Goal: Information Seeking & Learning: Learn about a topic

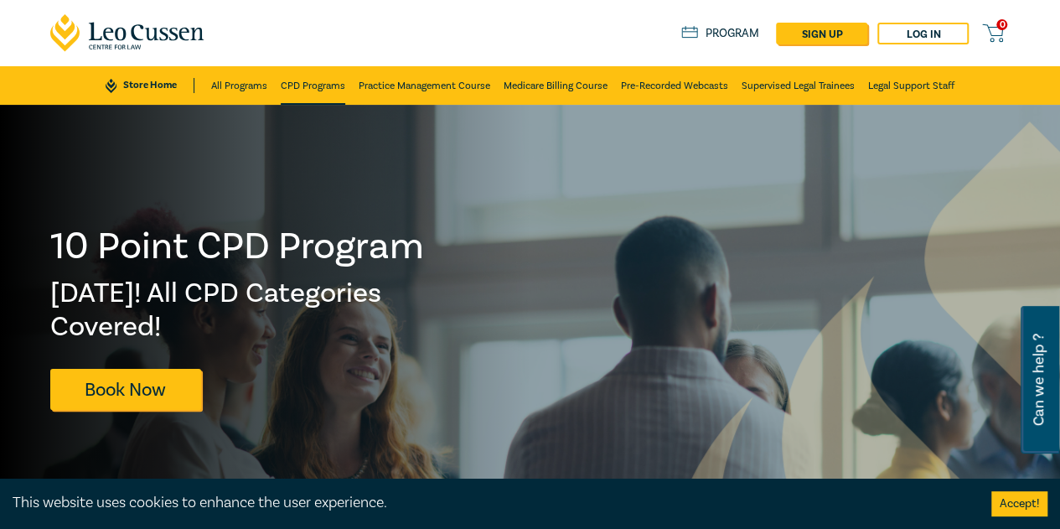
click at [326, 85] on link "CPD Programs" at bounding box center [313, 85] width 65 height 39
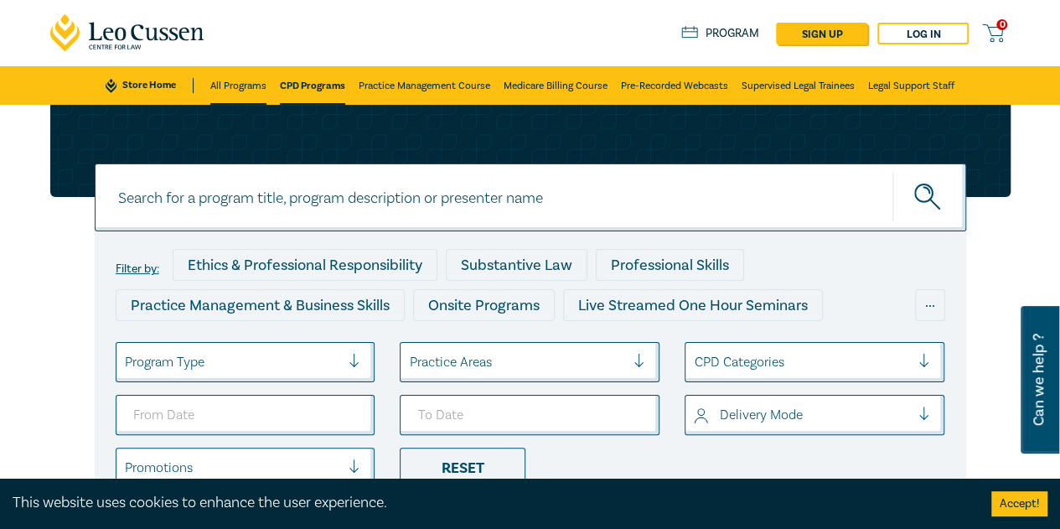
click at [249, 85] on link "All Programs" at bounding box center [238, 85] width 56 height 39
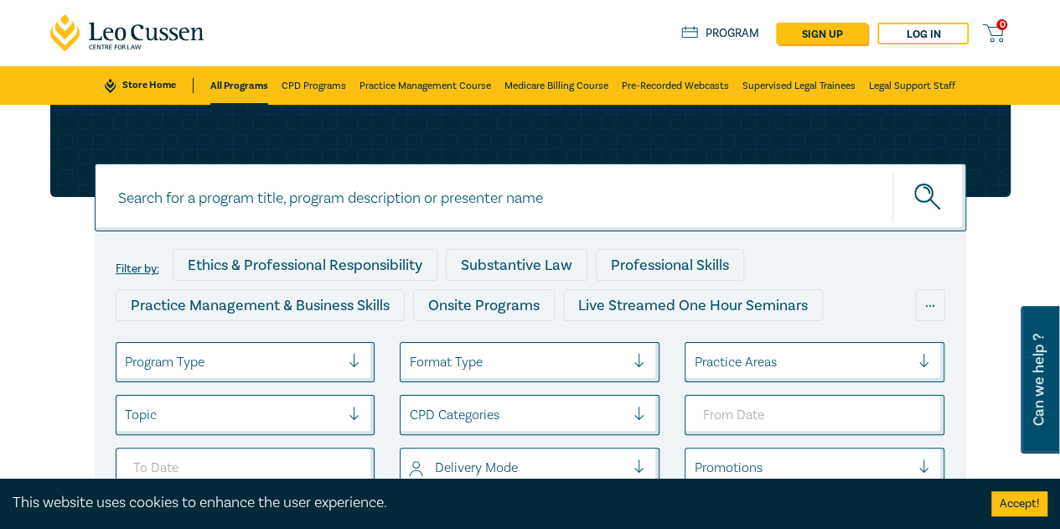
click at [151, 85] on link "Store Home" at bounding box center [149, 85] width 88 height 15
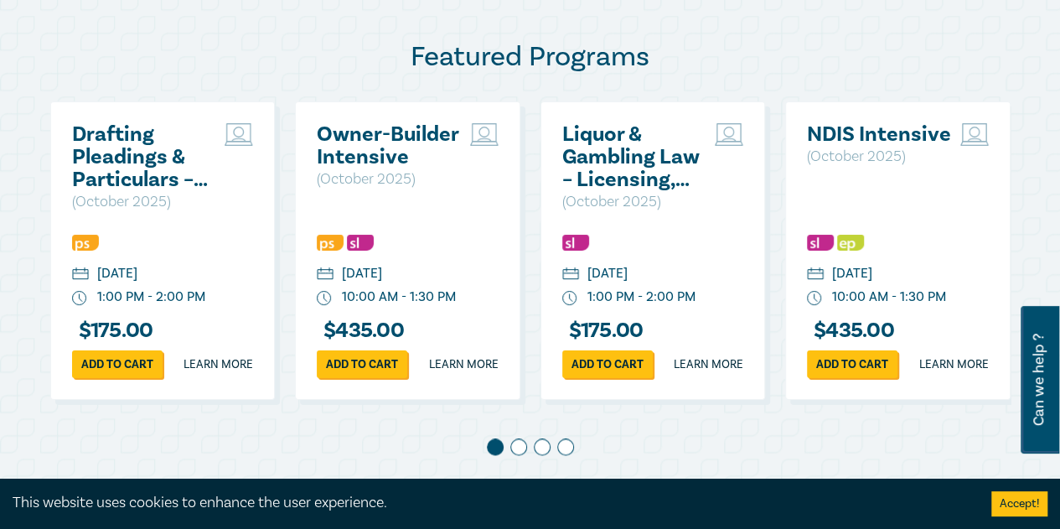
scroll to position [922, 0]
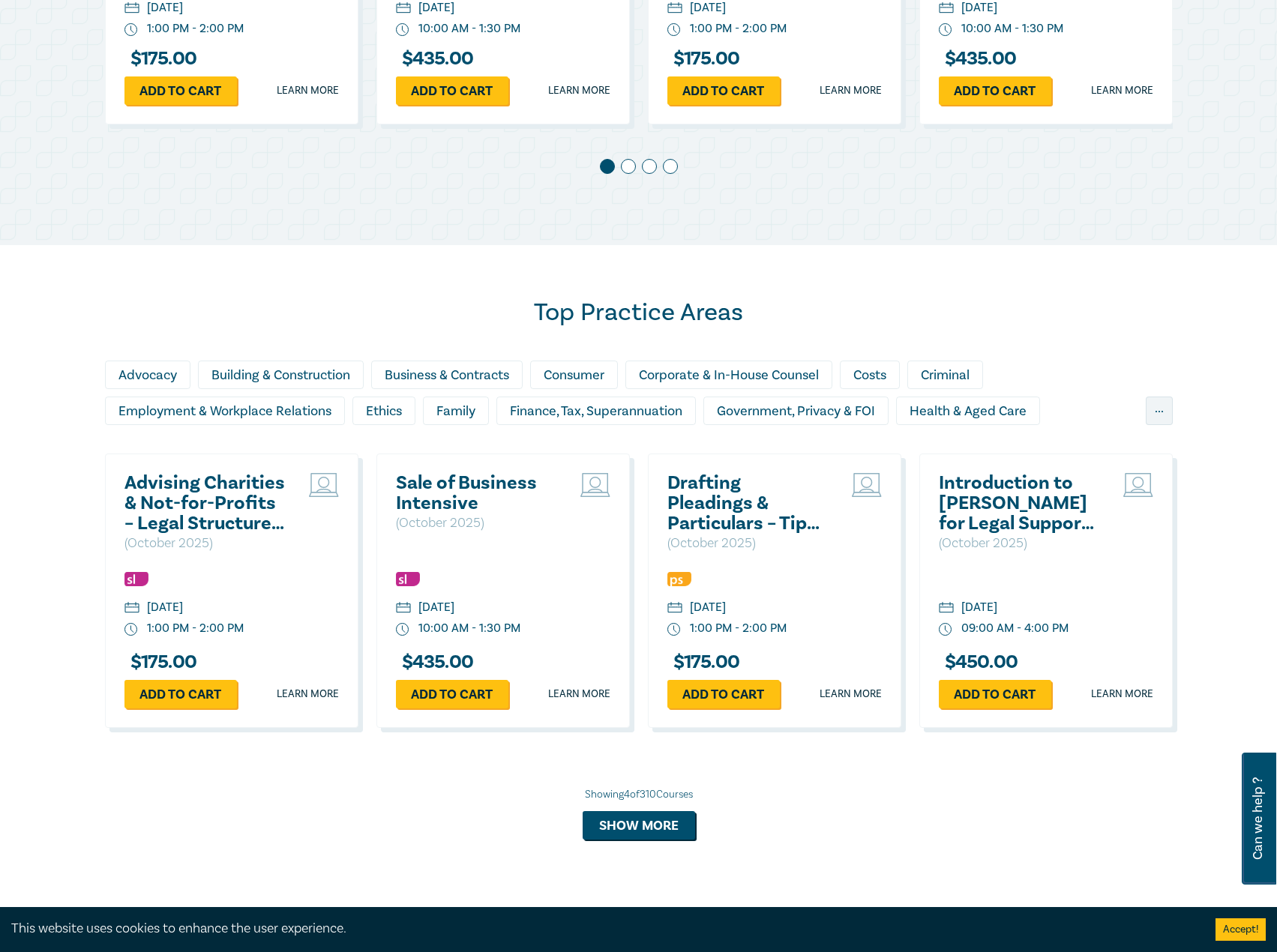
scroll to position [1125, 0]
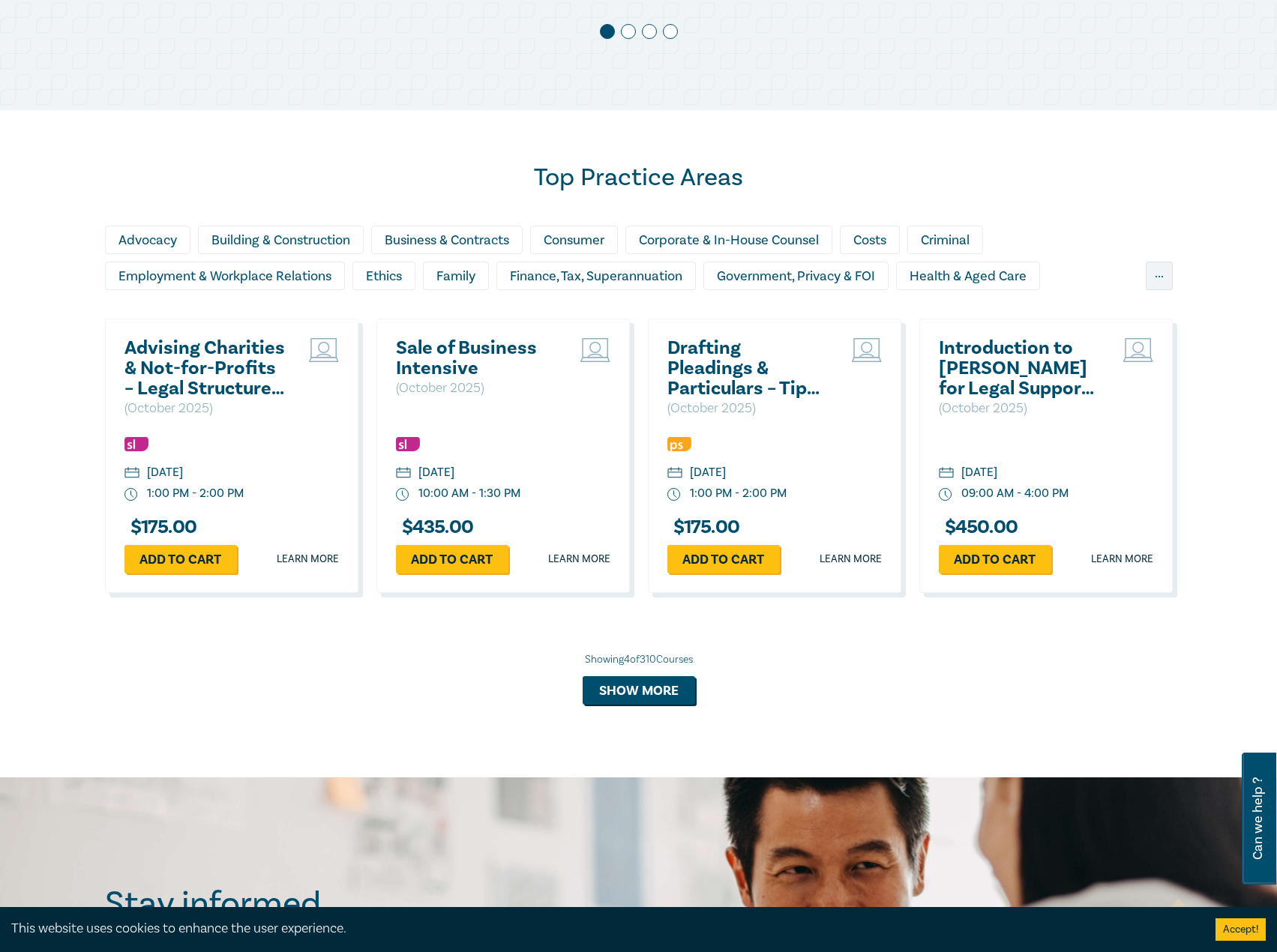
click at [460, 367] on h2 "Sale of Business Intensive" at bounding box center [476, 358] width 161 height 40
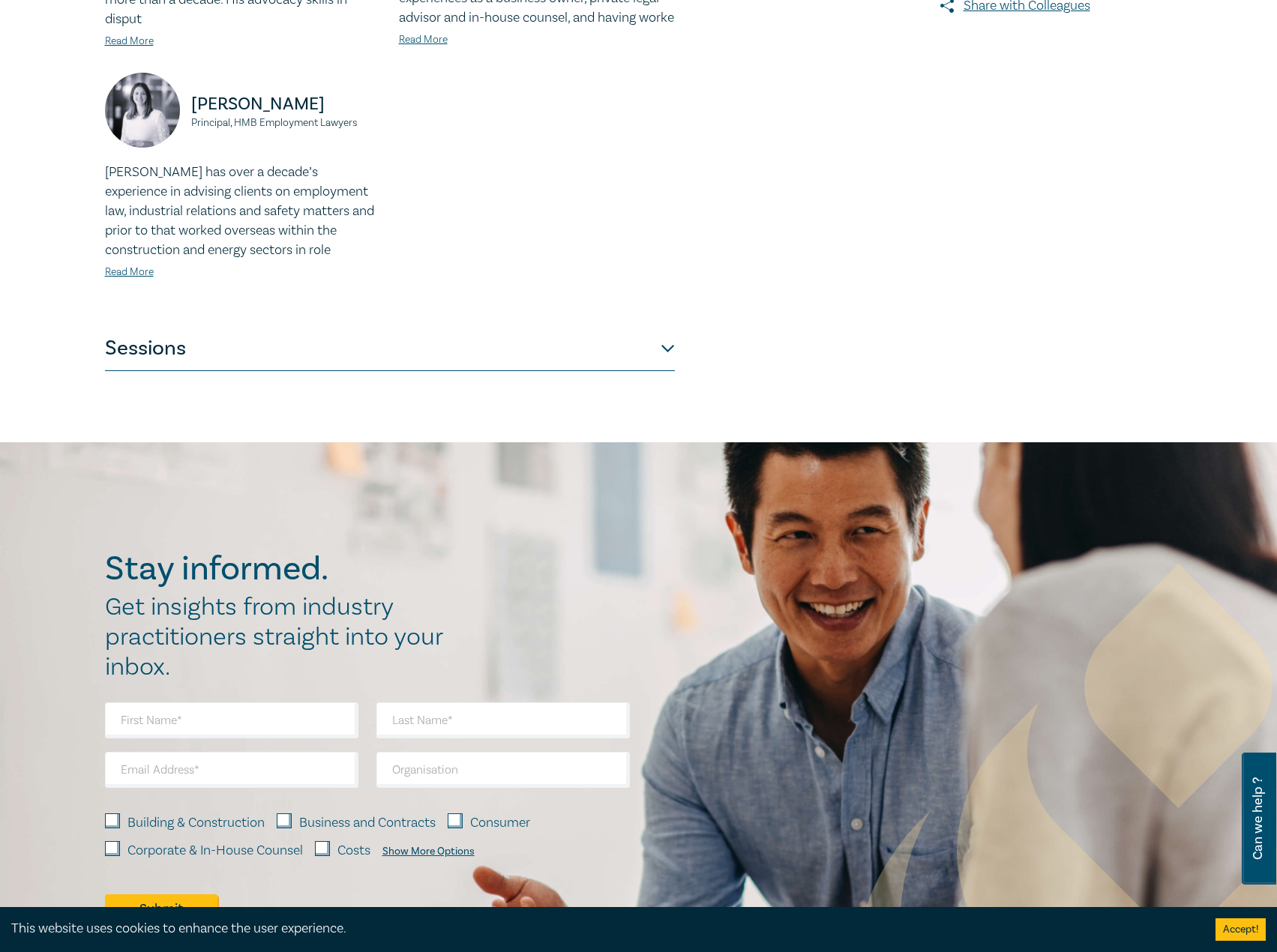
click at [375, 330] on button "Sessions" at bounding box center [389, 348] width 570 height 45
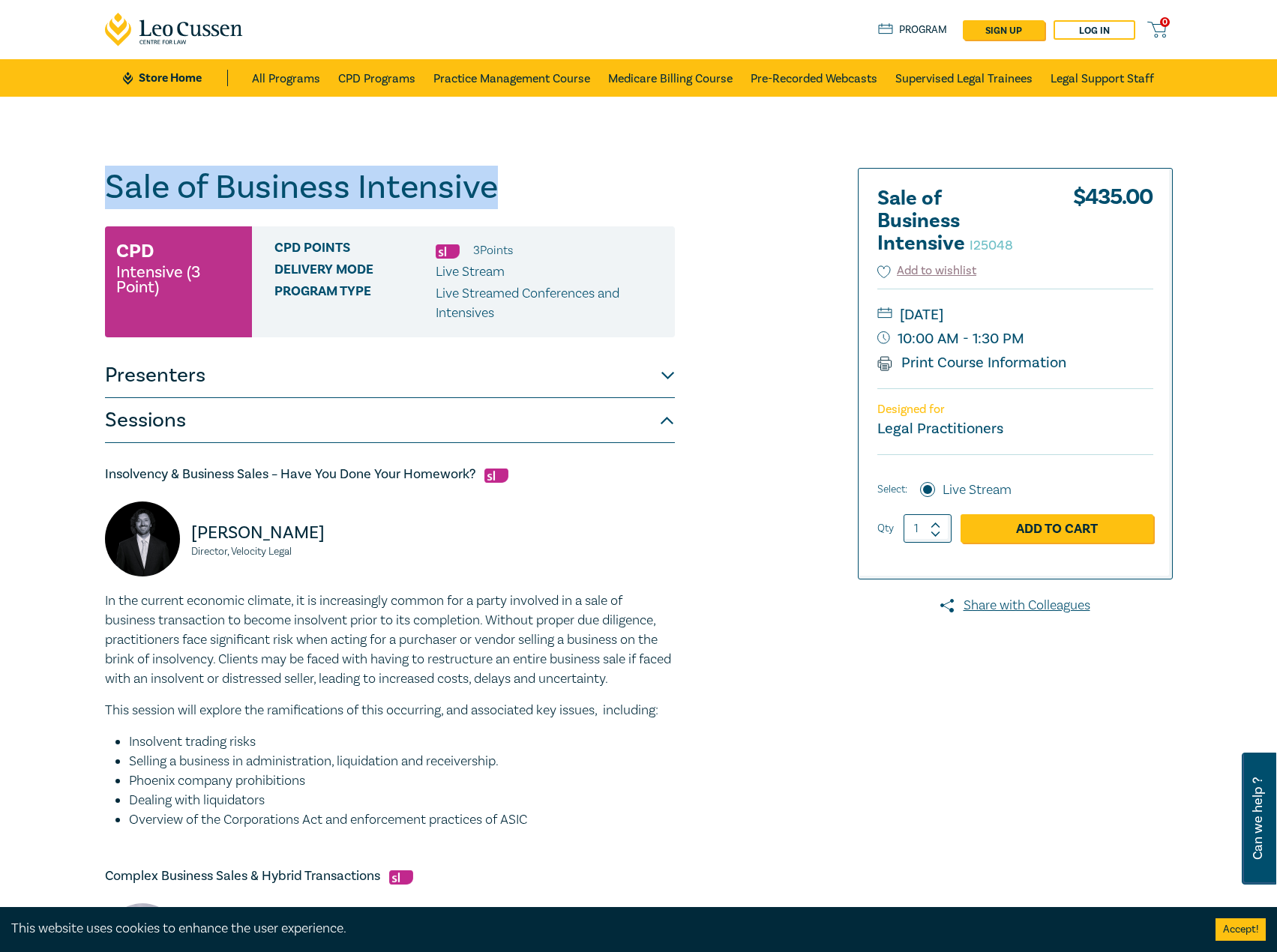
drag, startPoint x: 534, startPoint y: 184, endPoint x: 22, endPoint y: 183, distance: 512.0
click at [4, 182] on div "Sale of Business Intensive I25048 CPD Intensive (3 Point) CPD Points 3 Point s …" at bounding box center [638, 939] width 1277 height 1686
copy h1 "Sale of Business Intensive"
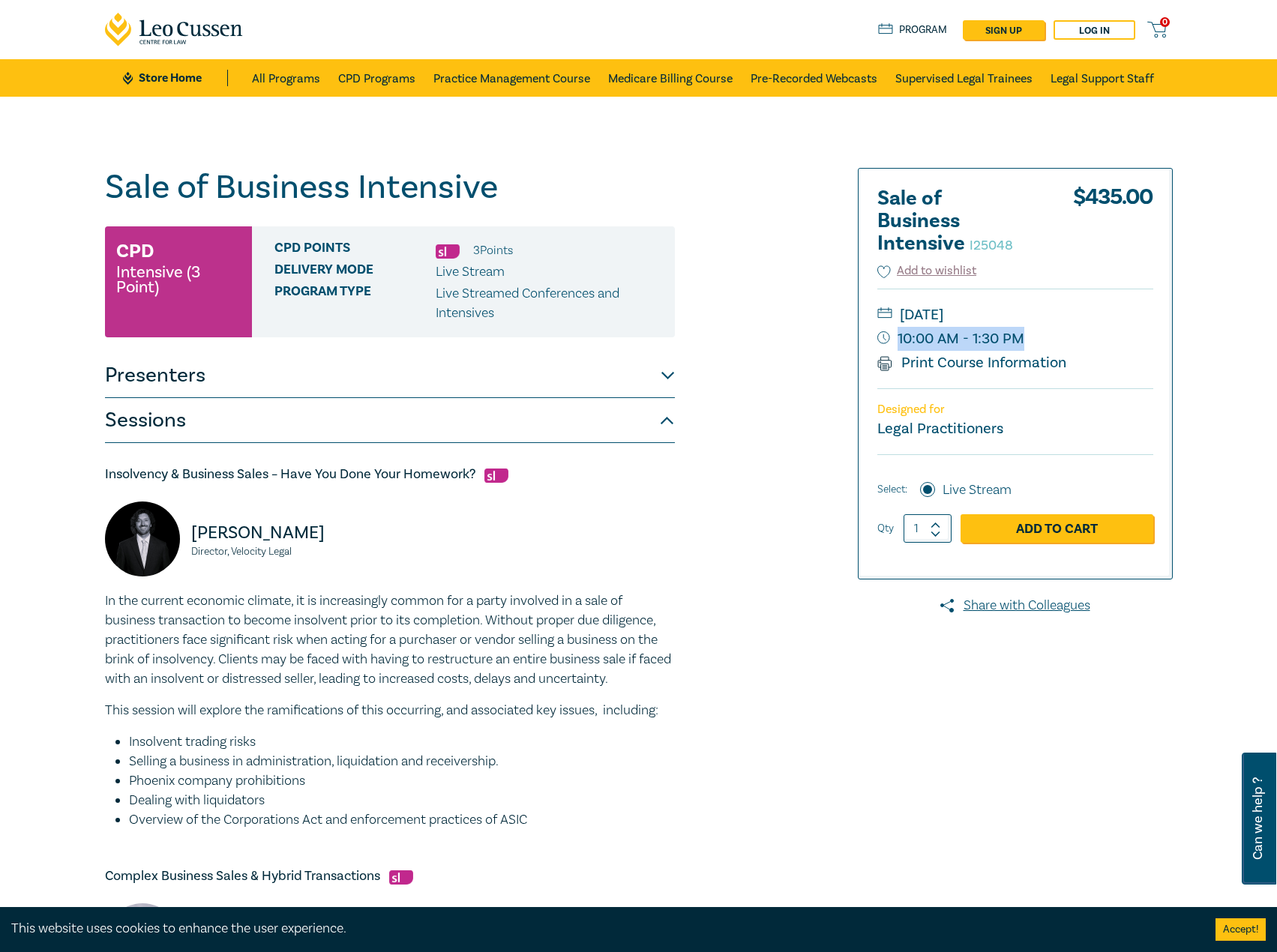
drag, startPoint x: 1031, startPoint y: 336, endPoint x: 1019, endPoint y: 336, distance: 12.0
click at [1019, 336] on small "10:00 AM - 1:30 PM" at bounding box center [1015, 338] width 276 height 24
copy small "10:00 AM - 1:30 PM"
drag, startPoint x: 480, startPoint y: 475, endPoint x: 164, endPoint y: 471, distance: 316.0
click at [81, 469] on div "Sale of Business Intensive I25048 CPD Intensive (3 Point) CPD Points 3 Point s …" at bounding box center [638, 939] width 1277 height 1686
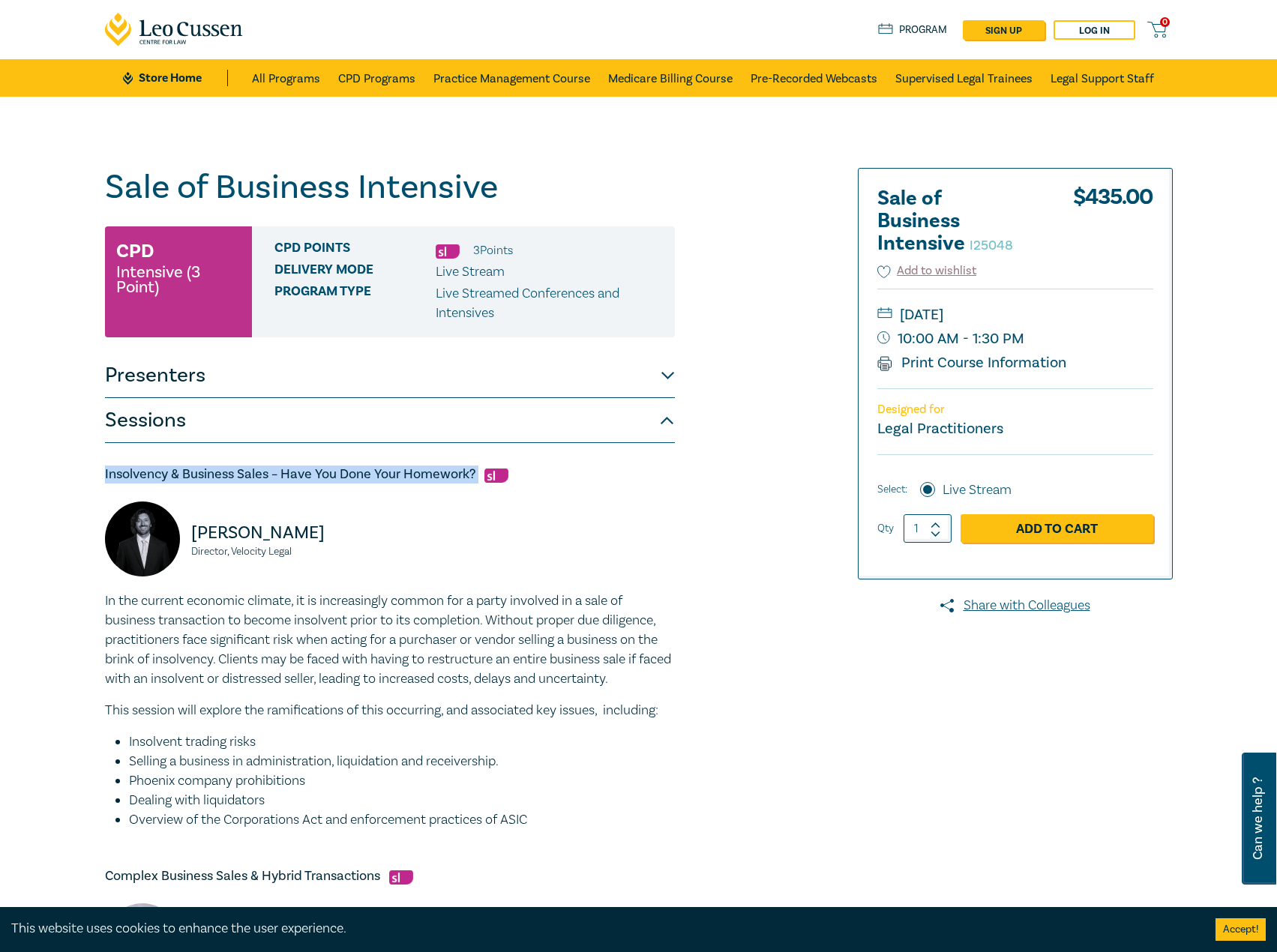
copy h5 "Insolvency & Business Sales – Have You Done Your Homework?"
drag, startPoint x: 324, startPoint y: 540, endPoint x: 189, endPoint y: 529, distance: 135.4
click at [189, 529] on div "Seamus Ryan Director, Velocity Legal" at bounding box center [243, 546] width 276 height 90
copy p "Seamus Ryan"
drag, startPoint x: 311, startPoint y: 557, endPoint x: 189, endPoint y: 551, distance: 122.1
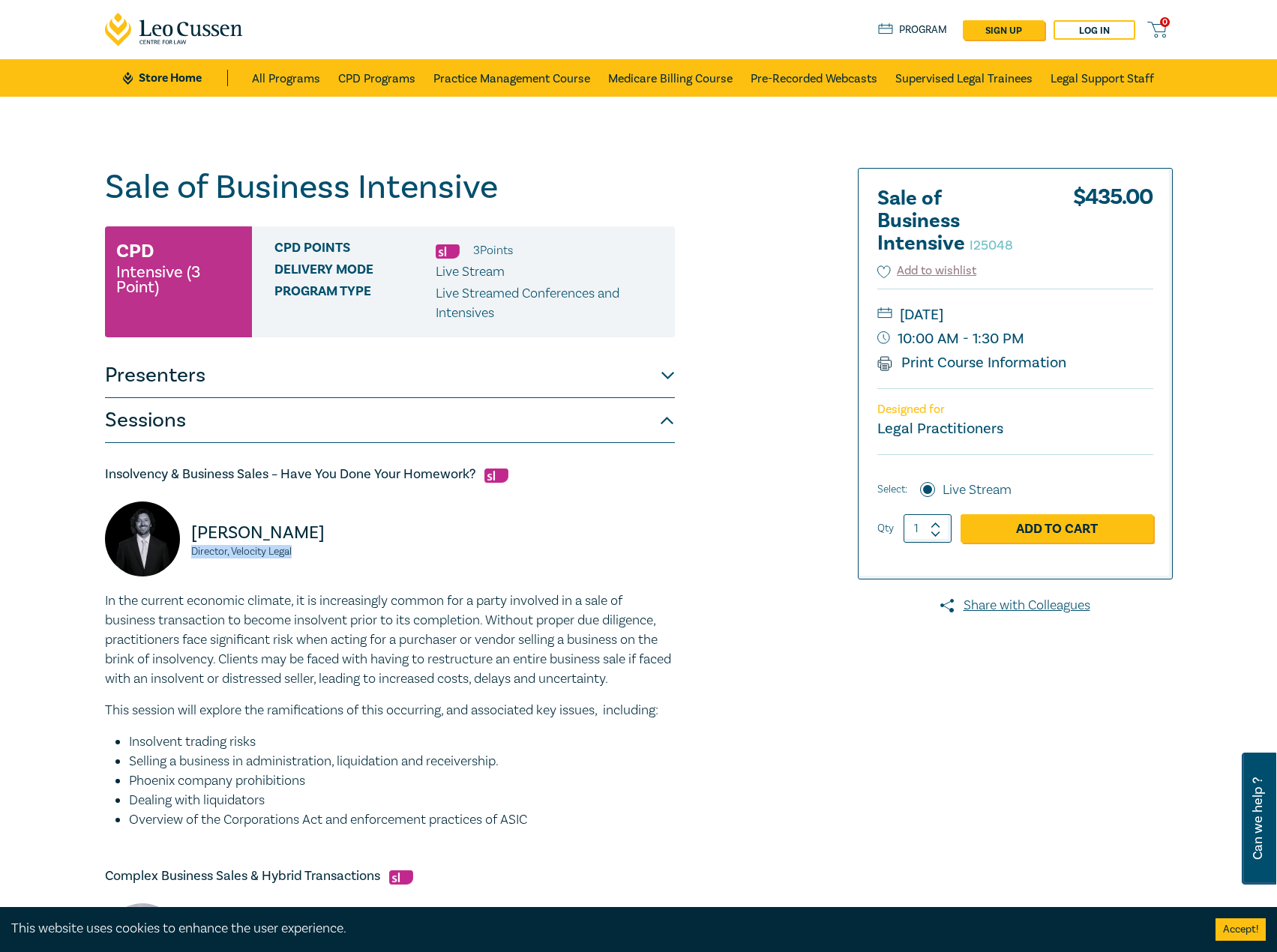
click at [189, 551] on div "Seamus Ryan Director, Velocity Legal" at bounding box center [243, 546] width 276 height 90
copy small "Director, Velocity Legal"
click at [481, 390] on button "Presenters" at bounding box center [389, 376] width 570 height 45
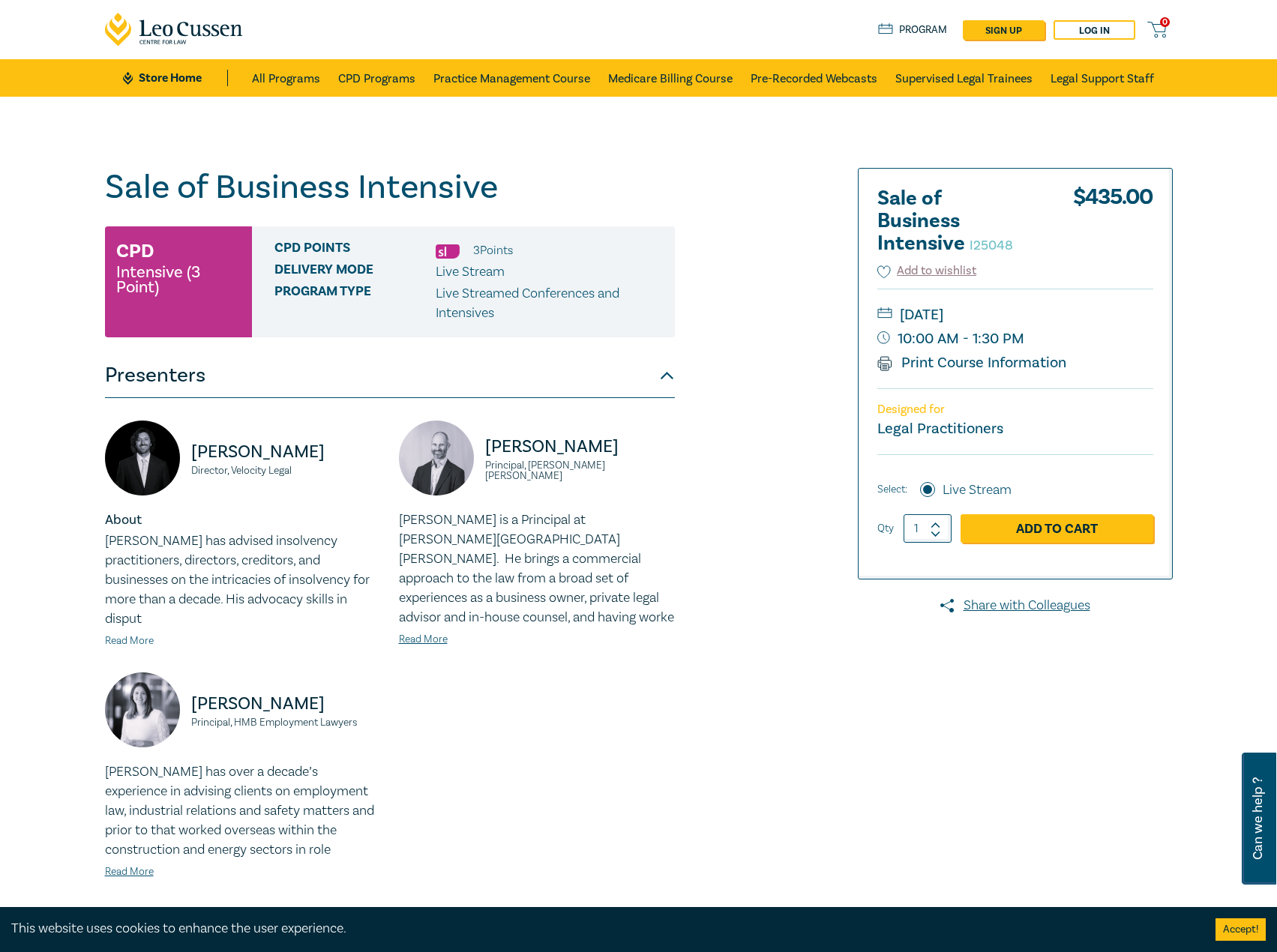
click at [129, 634] on link "Read More" at bounding box center [129, 641] width 48 height 13
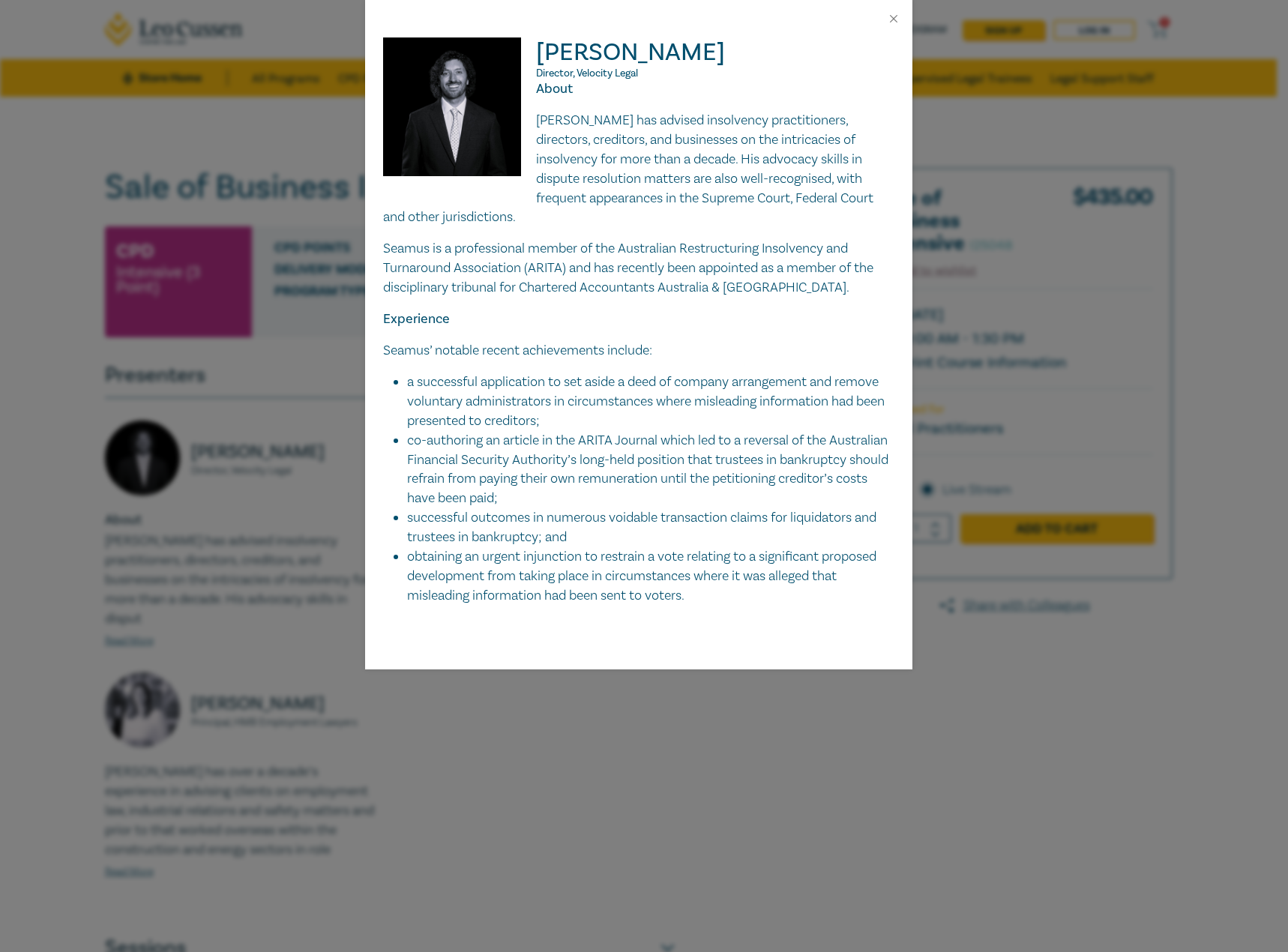
click at [841, 191] on p "Seamus has advised insolvency practitioners, directors, creditors, and business…" at bounding box center [638, 169] width 511 height 116
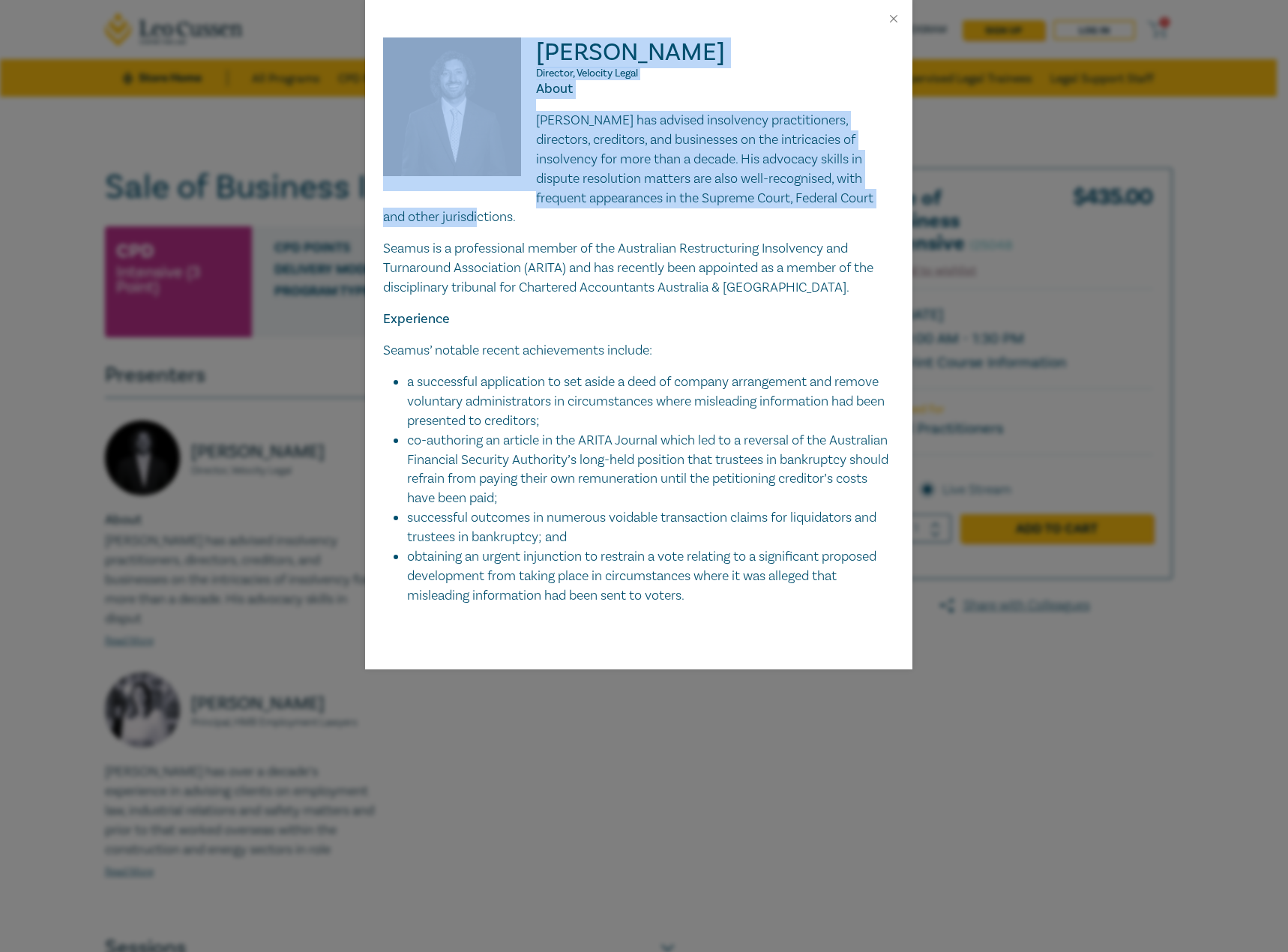
drag, startPoint x: 891, startPoint y: 198, endPoint x: 535, endPoint y: 119, distance: 364.7
click at [535, 119] on div "Seamus Ryan Director, Velocity Legal About Seamus has advised insolvency practi…" at bounding box center [638, 321] width 511 height 568
click at [547, 123] on p "Seamus has advised insolvency practitioners, directors, creditors, and business…" at bounding box center [638, 169] width 511 height 116
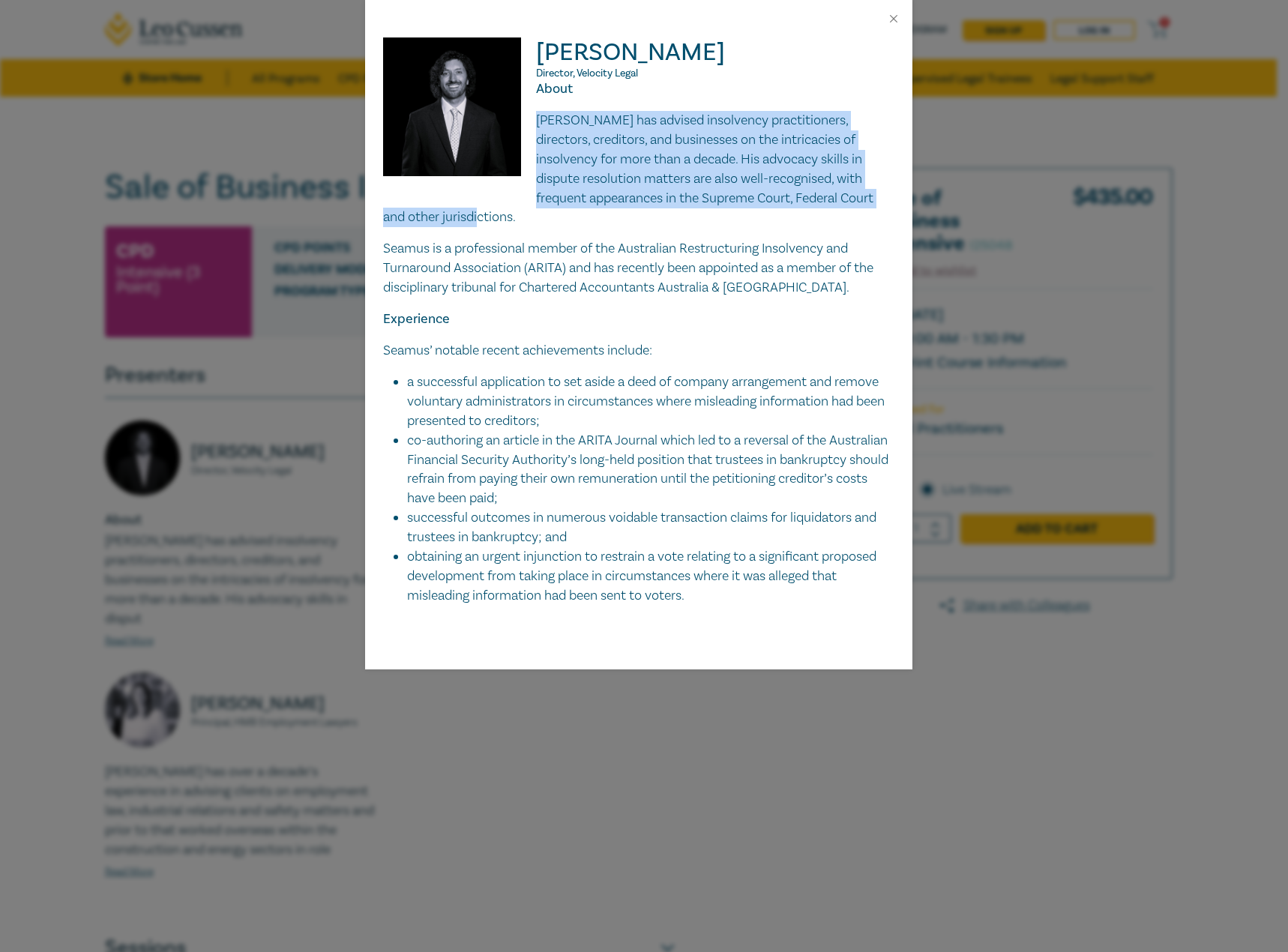
drag, startPoint x: 894, startPoint y: 201, endPoint x: 538, endPoint y: 118, distance: 365.5
click at [538, 118] on p "Seamus has advised insolvency practitioners, directors, creditors, and business…" at bounding box center [638, 169] width 511 height 116
copy p "Seamus has advised insolvency practitioners, directors, creditors, and business…"
click at [895, 18] on button "Close" at bounding box center [893, 18] width 13 height 13
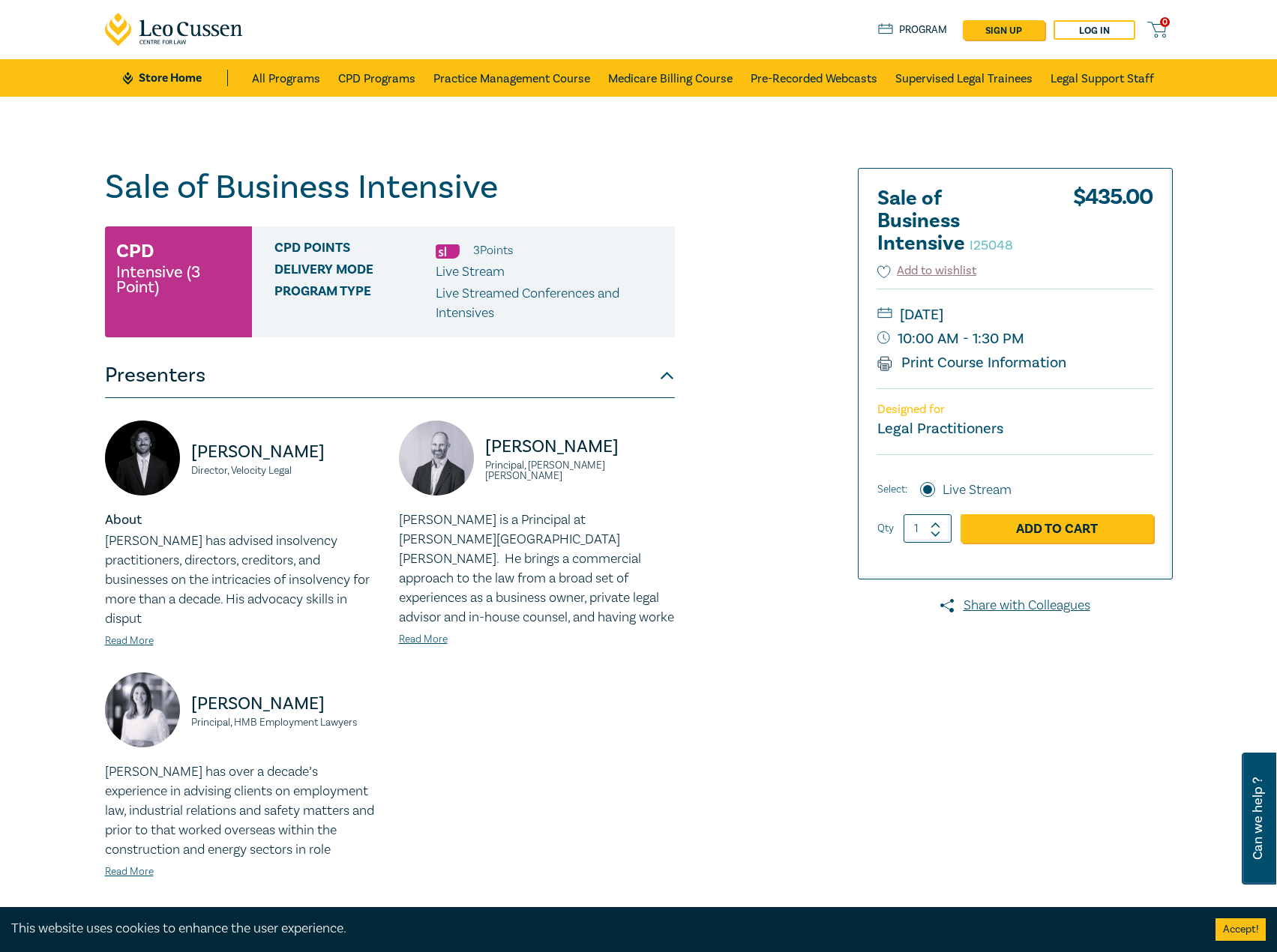
scroll to position [524, 0]
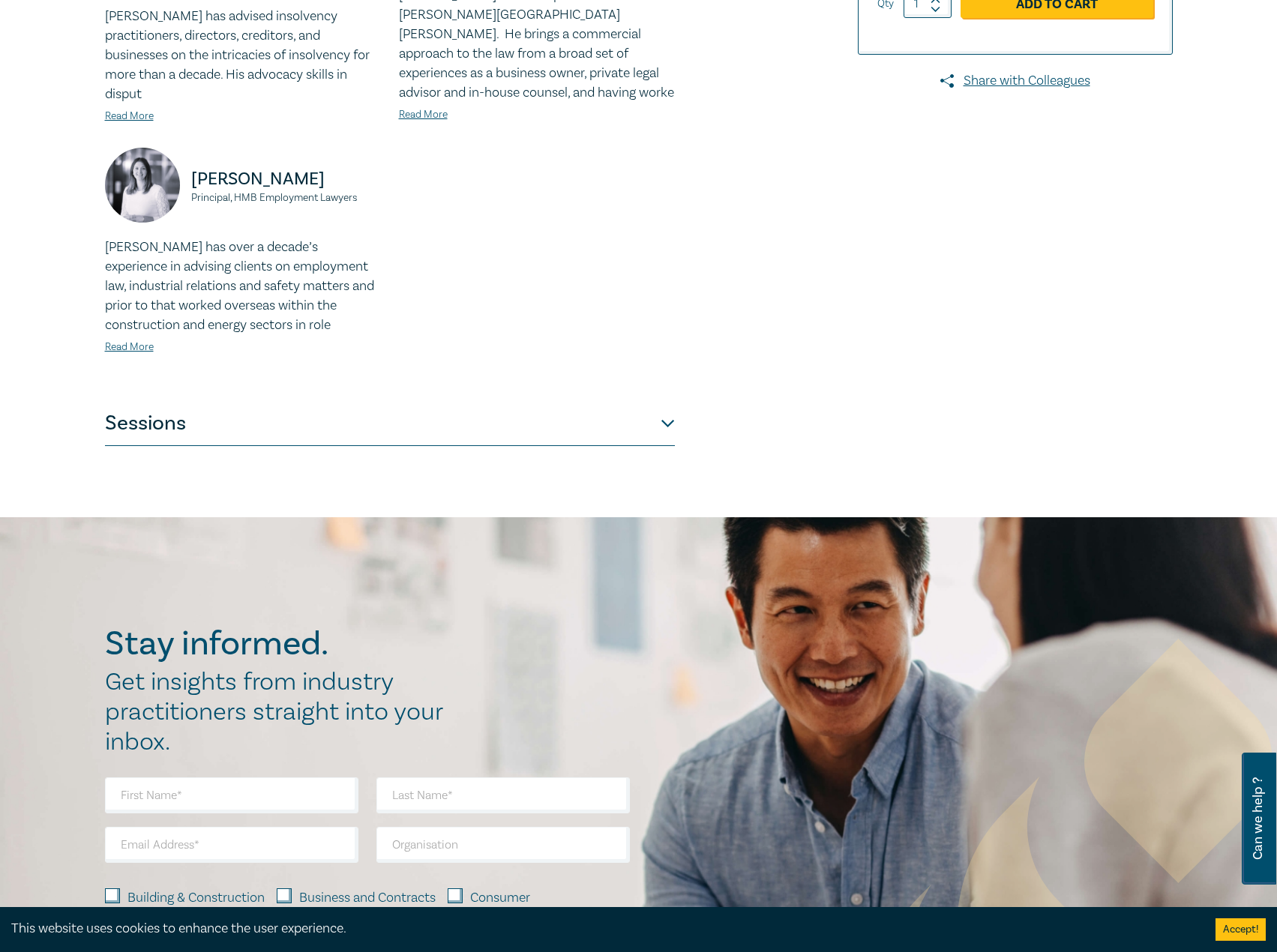
click at [368, 401] on button "Sessions" at bounding box center [389, 423] width 570 height 45
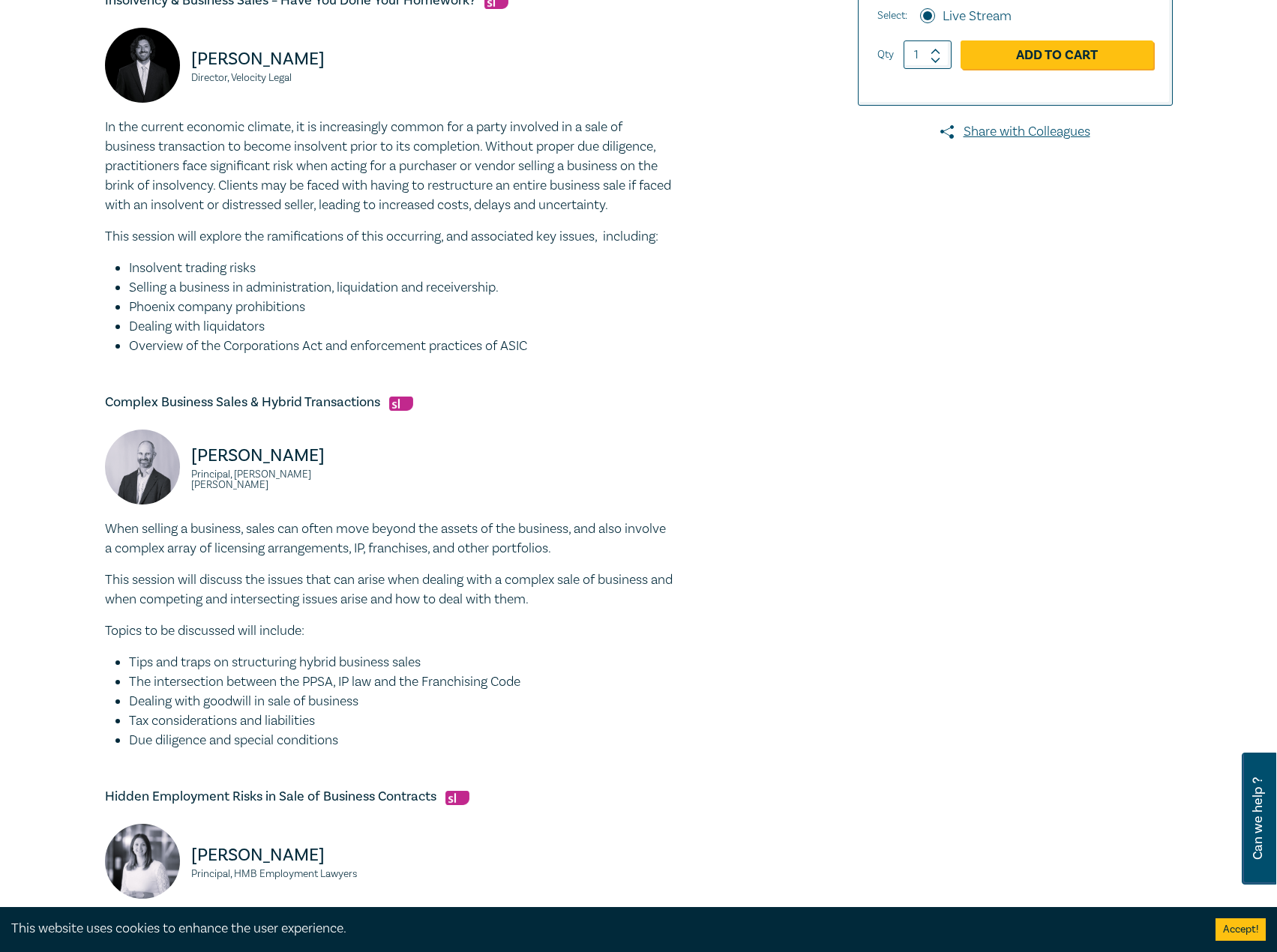
scroll to position [375, 0]
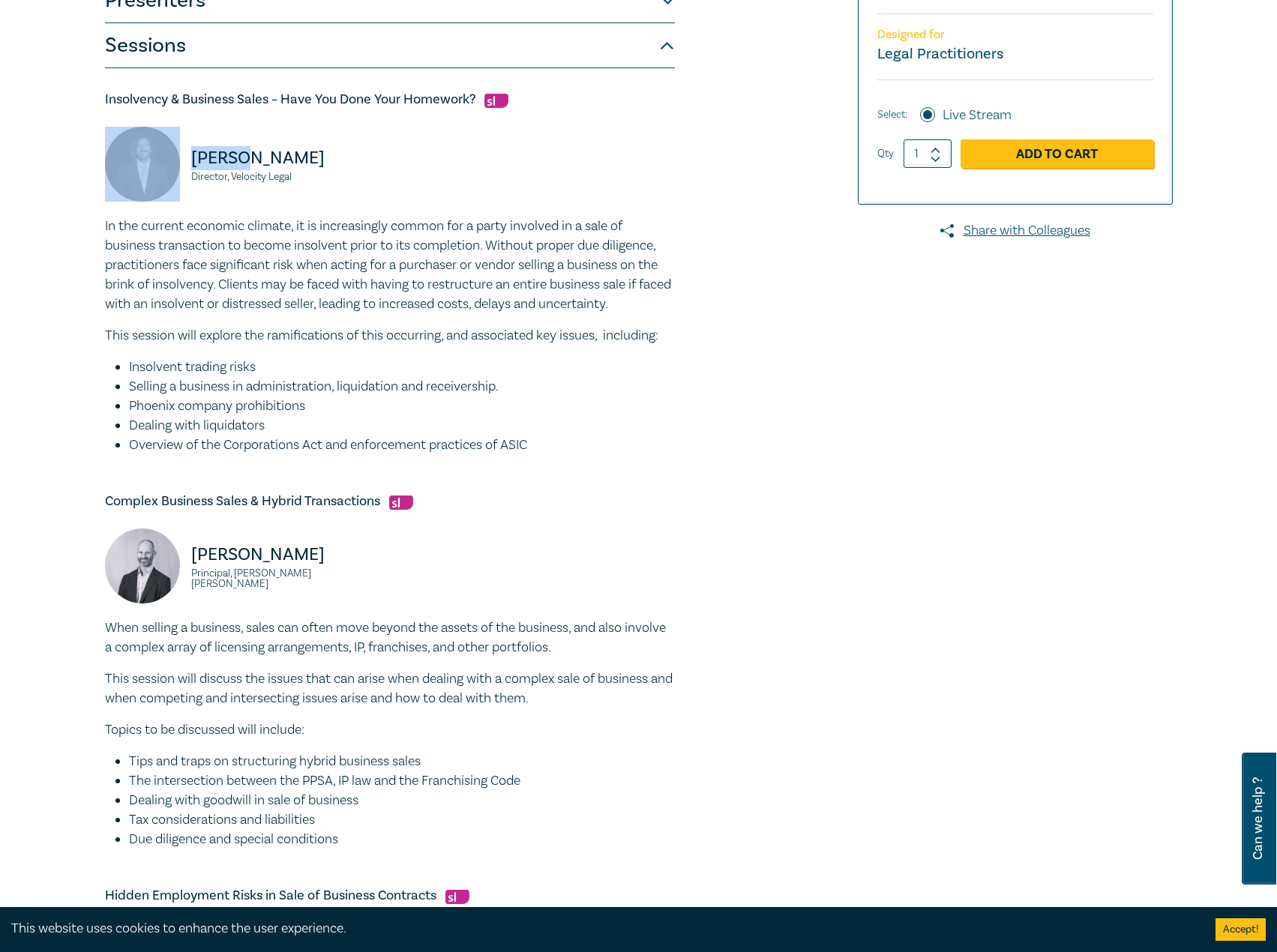
drag, startPoint x: 253, startPoint y: 157, endPoint x: 213, endPoint y: 157, distance: 40.0
click at [180, 157] on div "Seamus Ryan Director, Velocity Legal" at bounding box center [243, 172] width 276 height 90
copy p "Seamus"
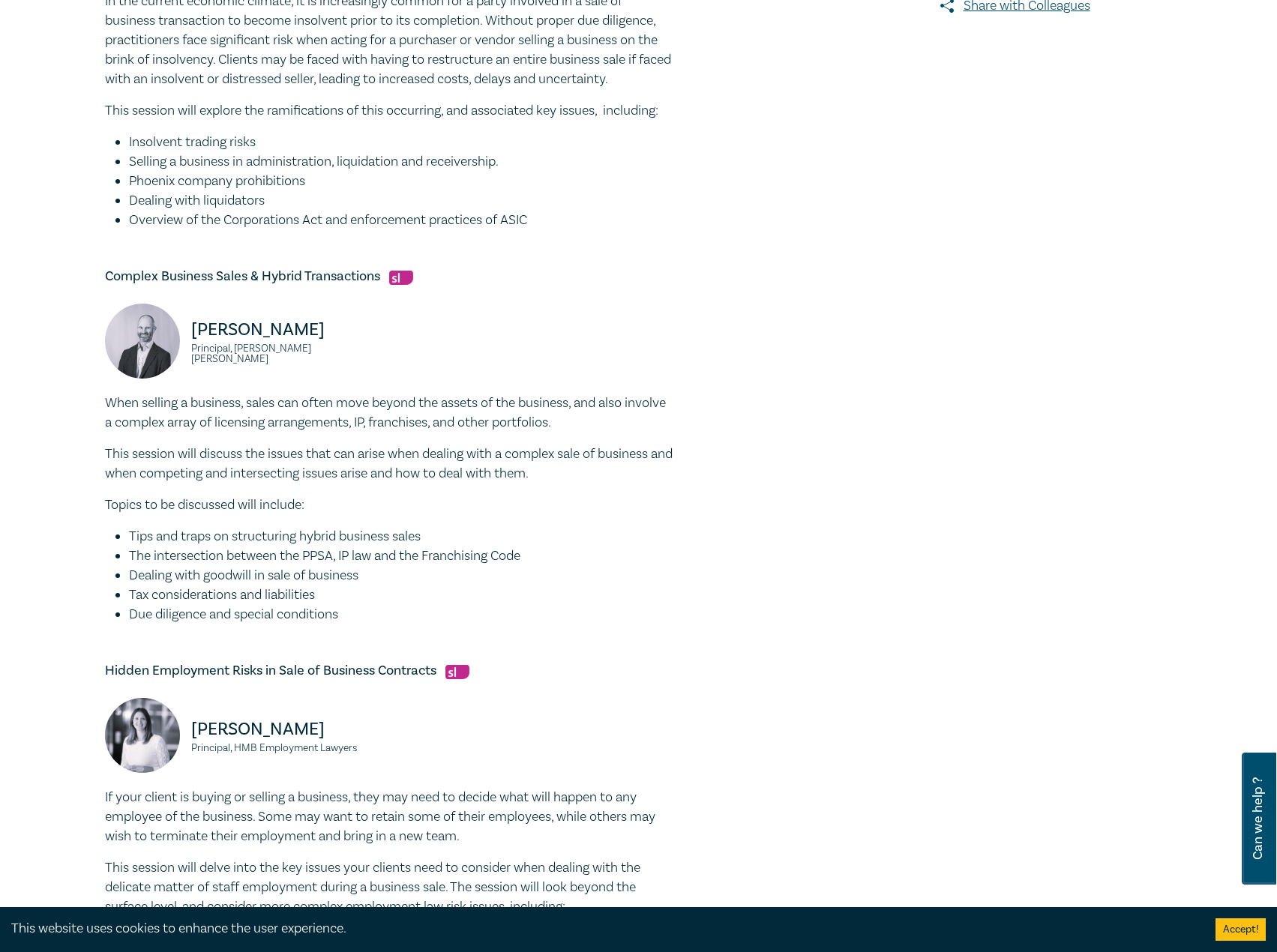
scroll to position [675, 0]
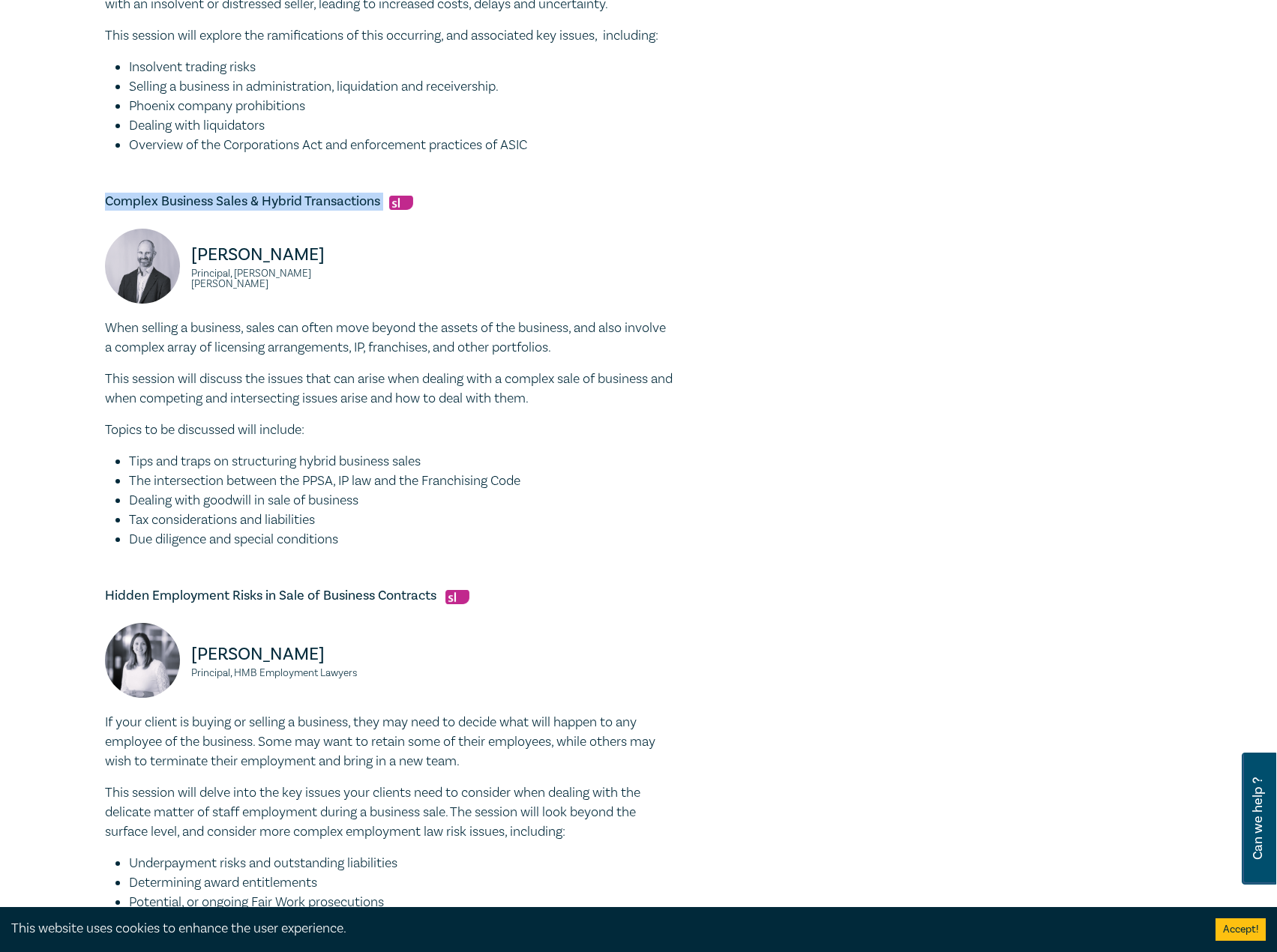
drag, startPoint x: 386, startPoint y: 201, endPoint x: 121, endPoint y: 201, distance: 265.0
click at [107, 201] on h5 "Complex Business Sales & Hybrid Transactions" at bounding box center [389, 201] width 570 height 18
copy h5 "Complex Business Sales & Hybrid Transactions"
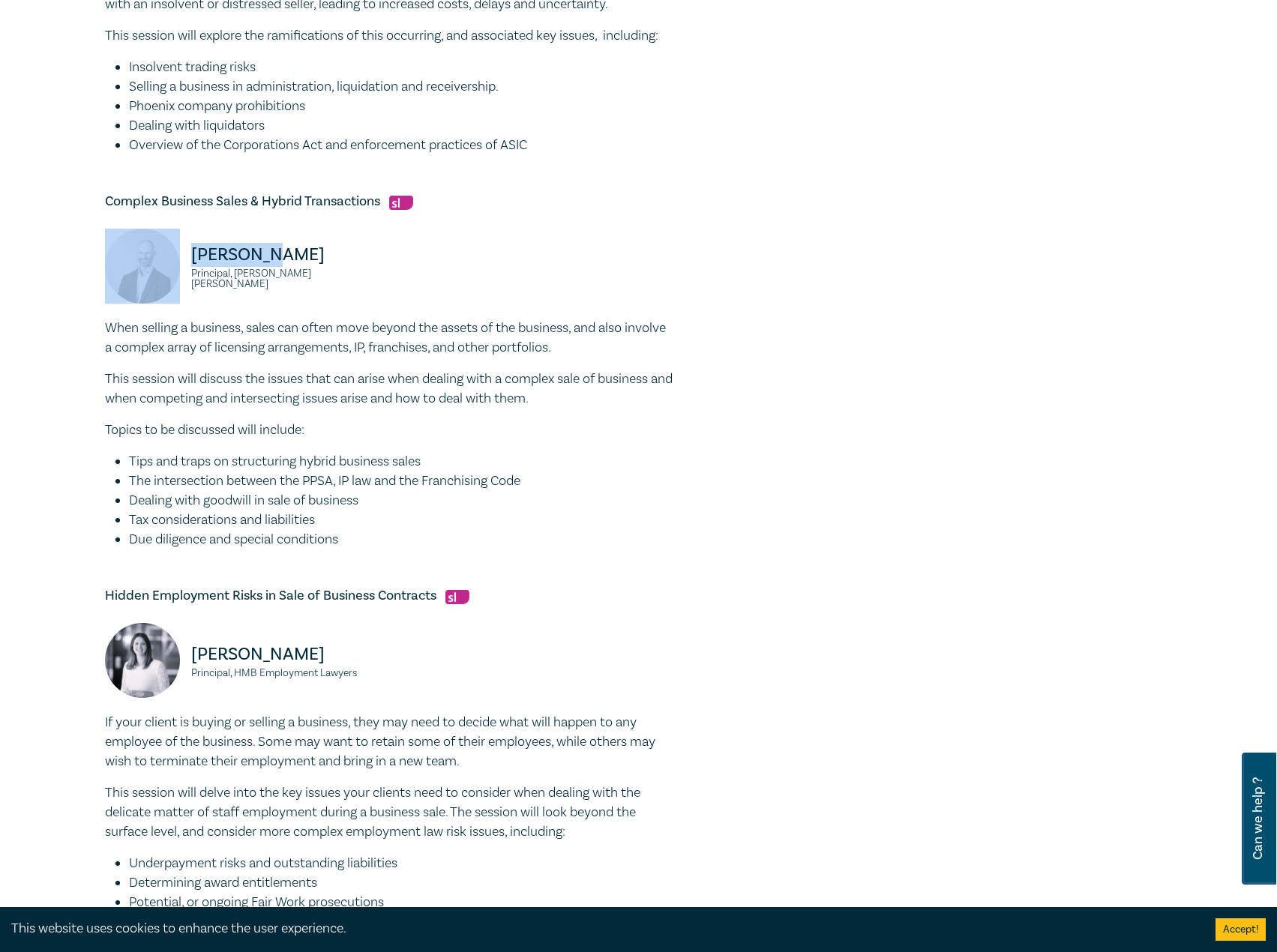
drag, startPoint x: 281, startPoint y: 259, endPoint x: 168, endPoint y: 261, distance: 113.0
click at [168, 261] on div "Paul Gray Principal, Harwood Andrews" at bounding box center [243, 274] width 276 height 90
copy div "Paul Gray"
drag, startPoint x: 349, startPoint y: 277, endPoint x: 187, endPoint y: 276, distance: 162.0
click at [187, 276] on div "Paul Gray Principal, Harwood Andrews" at bounding box center [243, 274] width 276 height 90
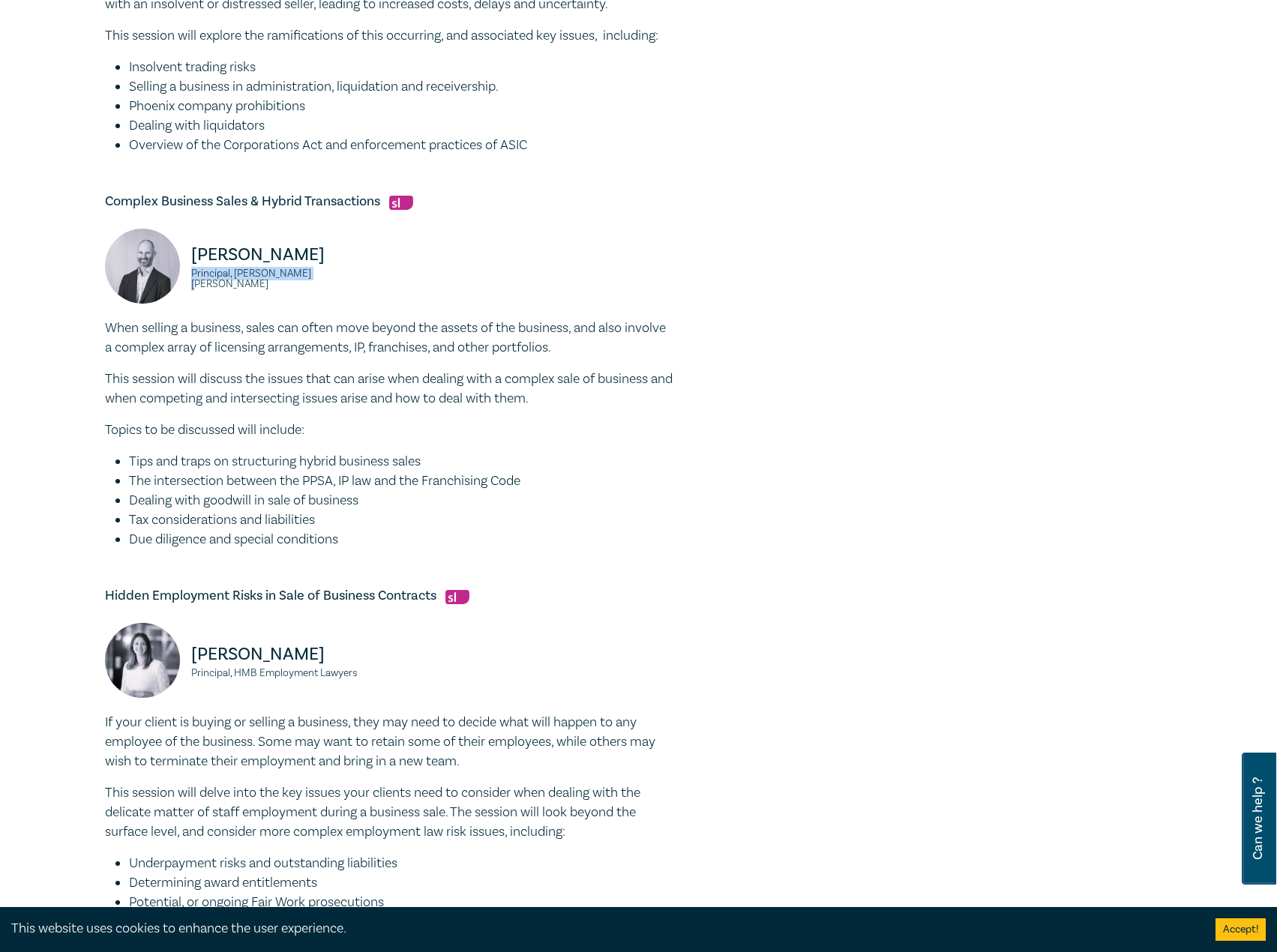
copy small "Principal, Harwood Andrews"
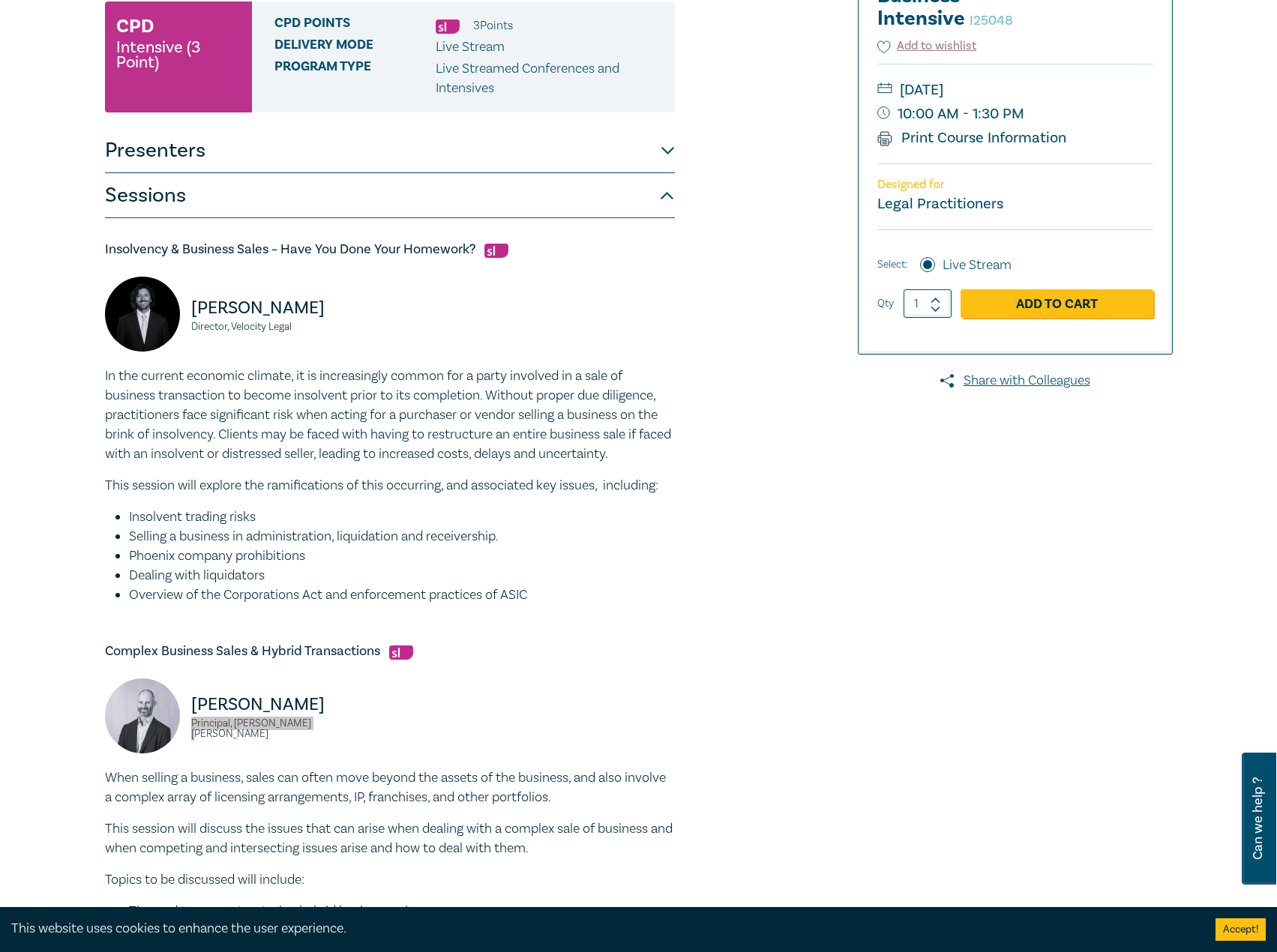
scroll to position [0, 0]
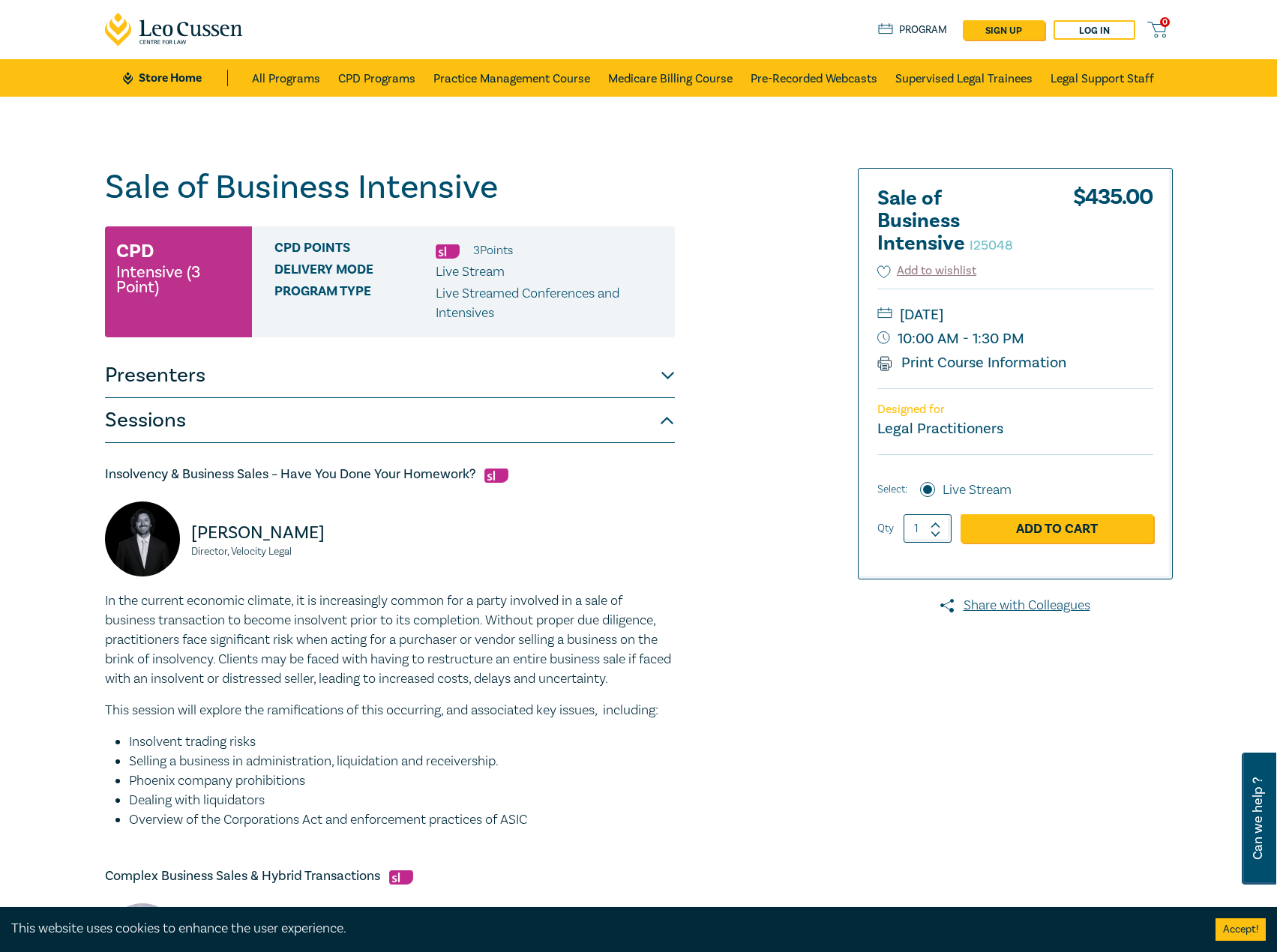
click at [392, 386] on button "Presenters" at bounding box center [389, 376] width 570 height 45
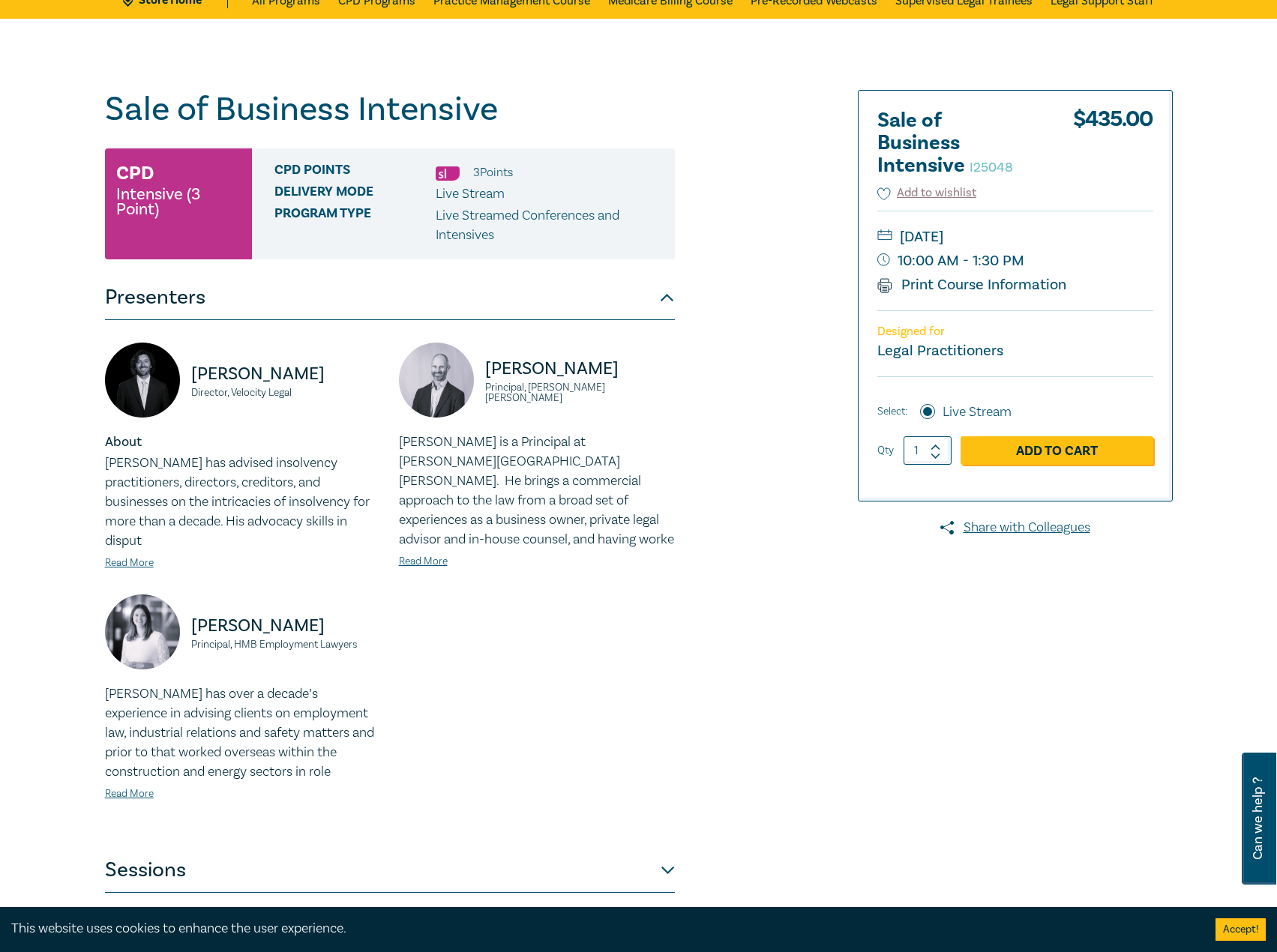
scroll to position [300, 0]
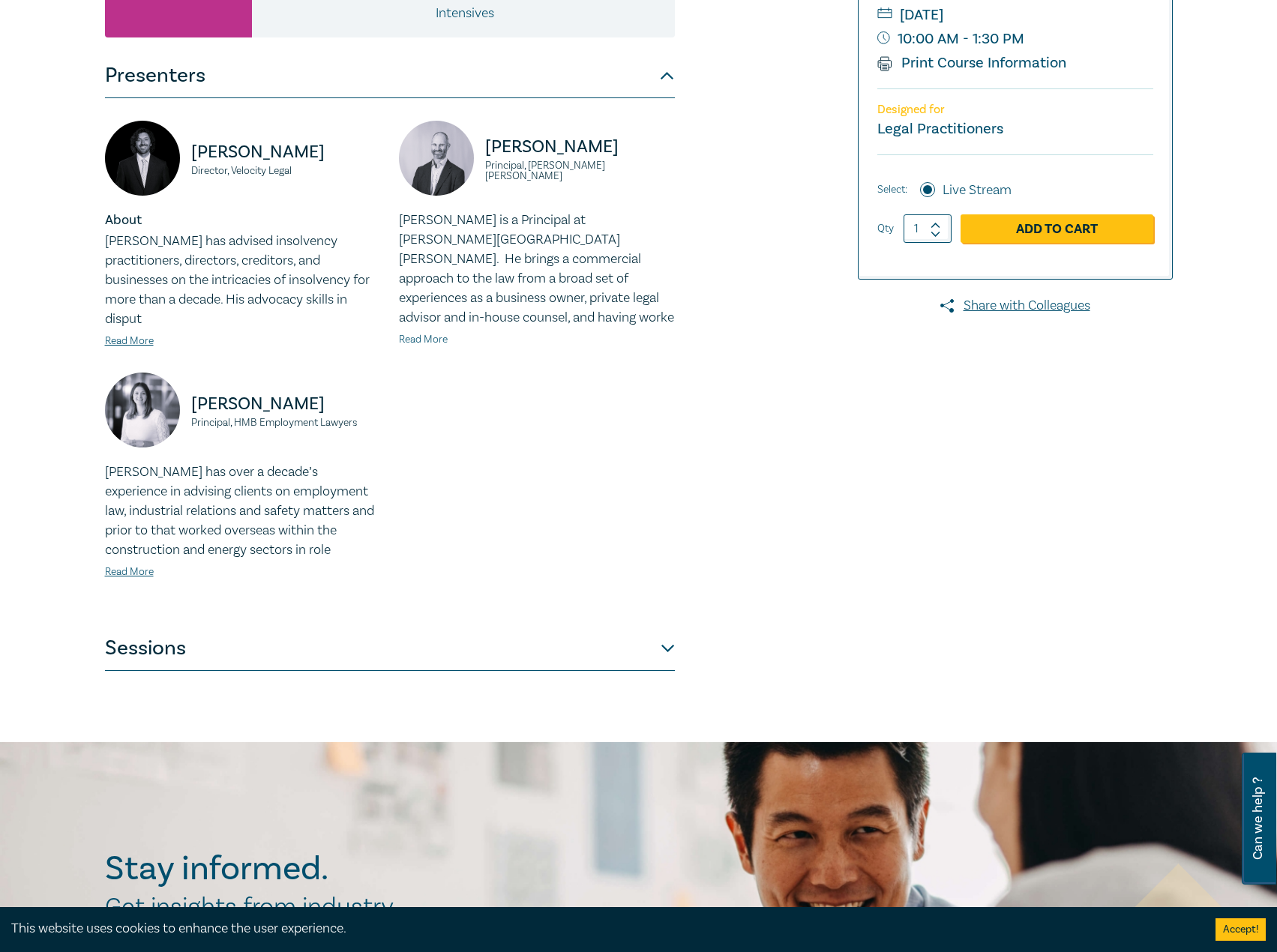
click at [434, 333] on link "Read More" at bounding box center [423, 339] width 48 height 13
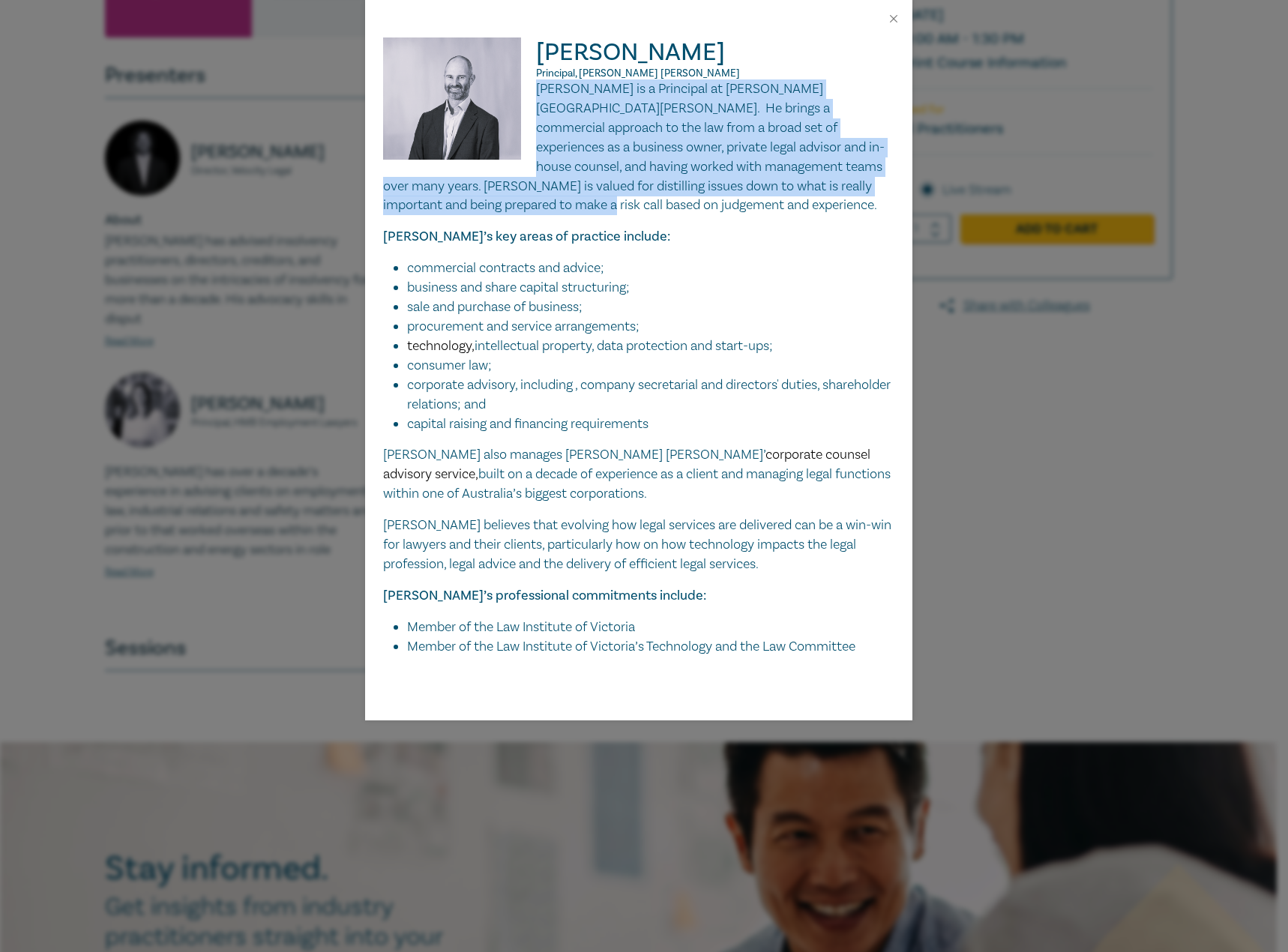
drag, startPoint x: 538, startPoint y: 88, endPoint x: 662, endPoint y: 210, distance: 174.0
click at [662, 210] on p "Paul is a Principal at Harwood Andrews. He brings a commercial approach to the …" at bounding box center [638, 148] width 511 height 136
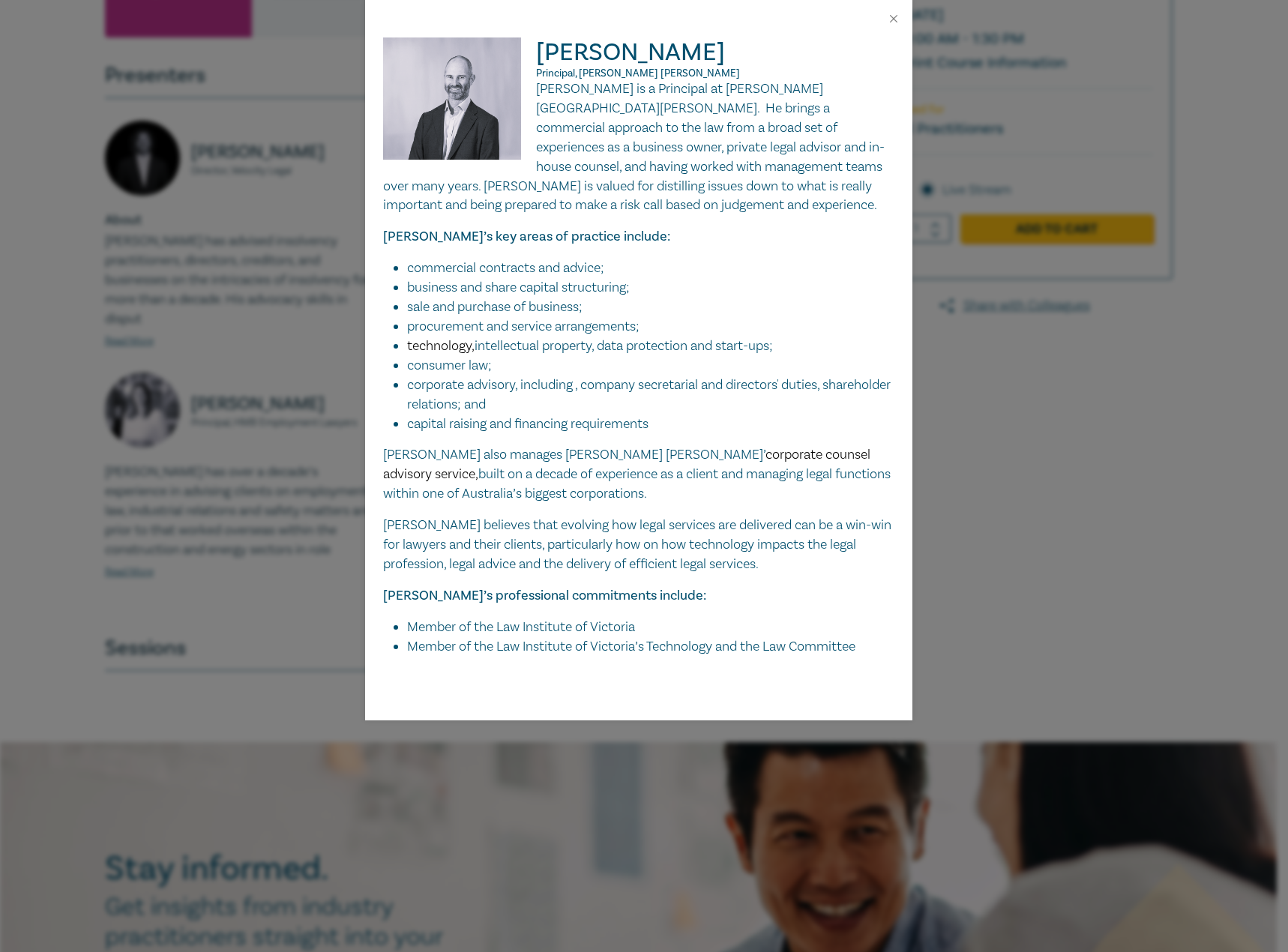
click at [848, 404] on li "corporate advisory, including , company secretarial and directors' duties, shar…" at bounding box center [651, 395] width 488 height 39
click at [888, 16] on button "Close" at bounding box center [893, 18] width 13 height 13
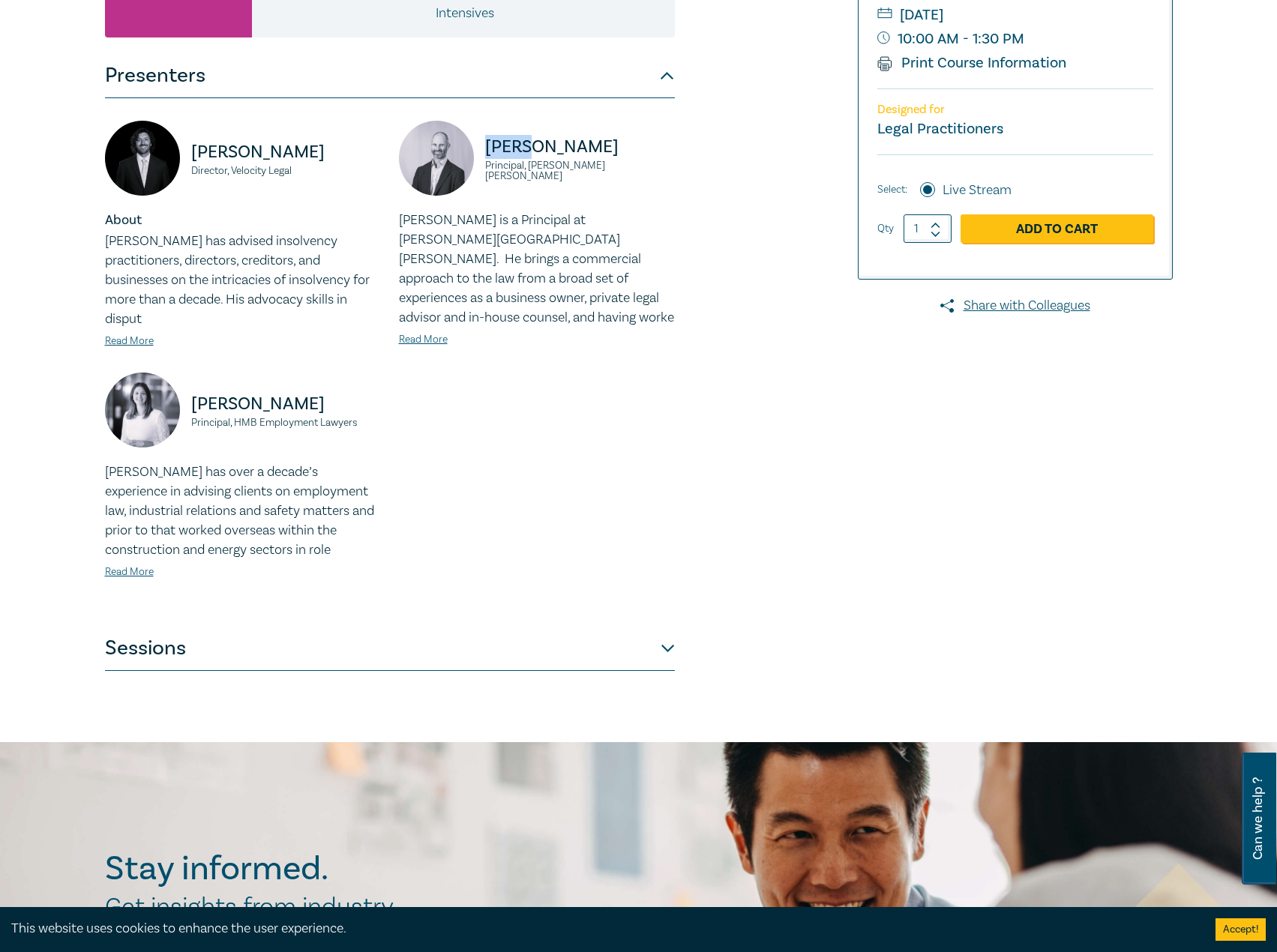
drag, startPoint x: 524, startPoint y: 150, endPoint x: 479, endPoint y: 152, distance: 45.0
click at [479, 152] on div "Paul Gray Principal, Harwood Andrews" at bounding box center [537, 166] width 276 height 90
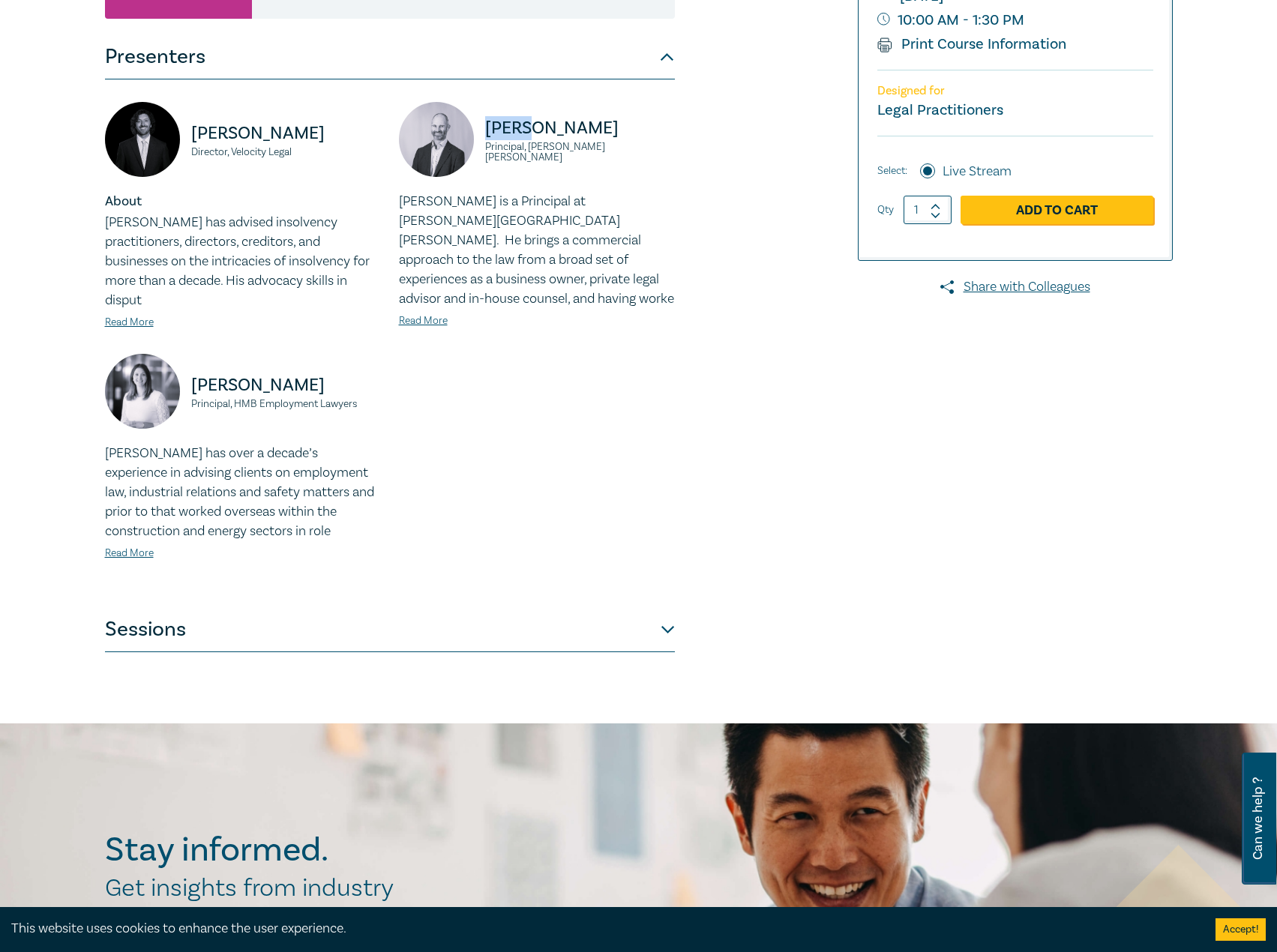
scroll to position [450, 0]
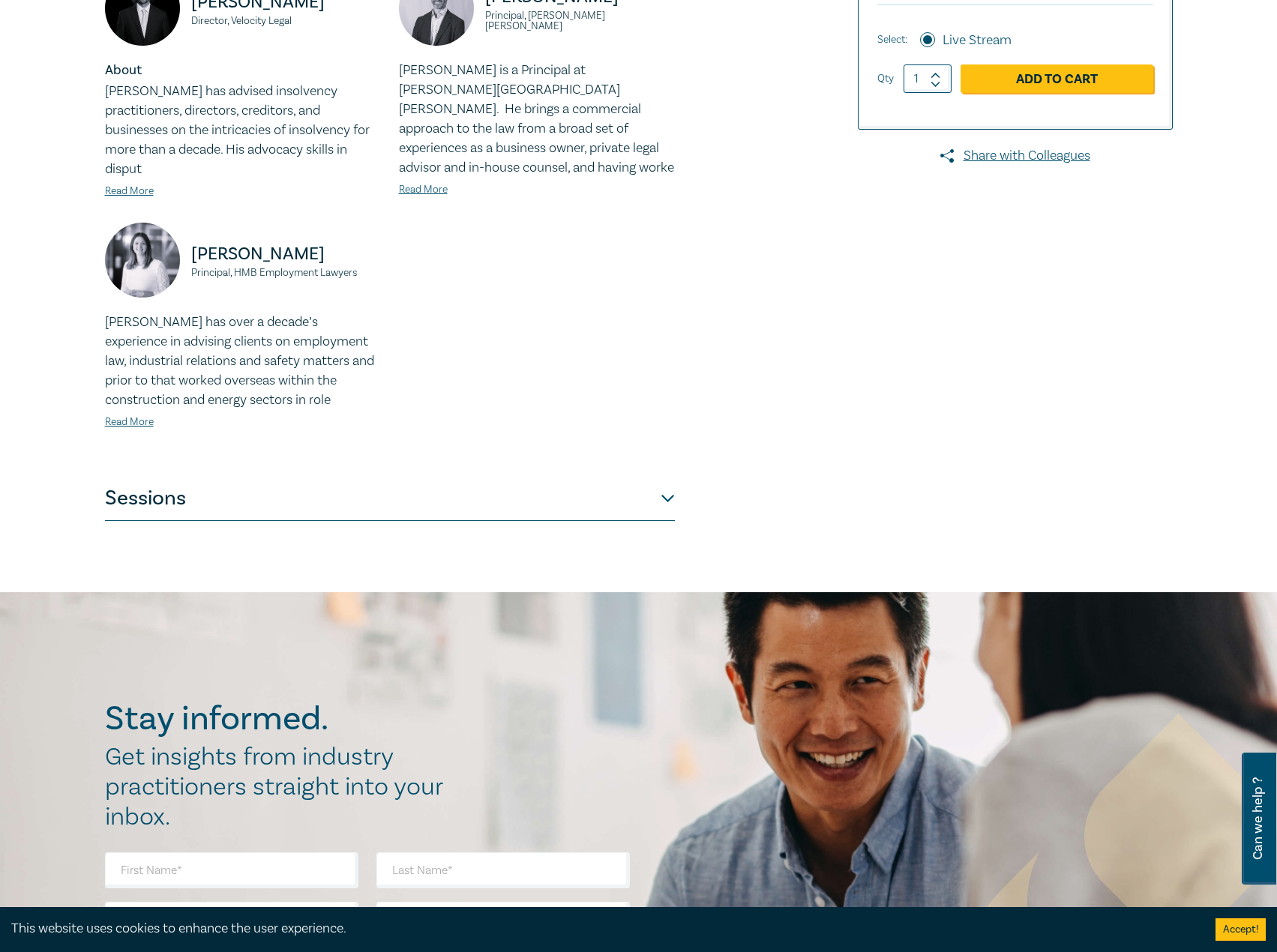
click at [512, 506] on div "Sale of Business Intensive I25048 CPD Intensive (3 Point) CPD Points 3 Point s …" at bounding box center [638, 119] width 1277 height 945
click at [549, 476] on button "Sessions" at bounding box center [389, 498] width 570 height 45
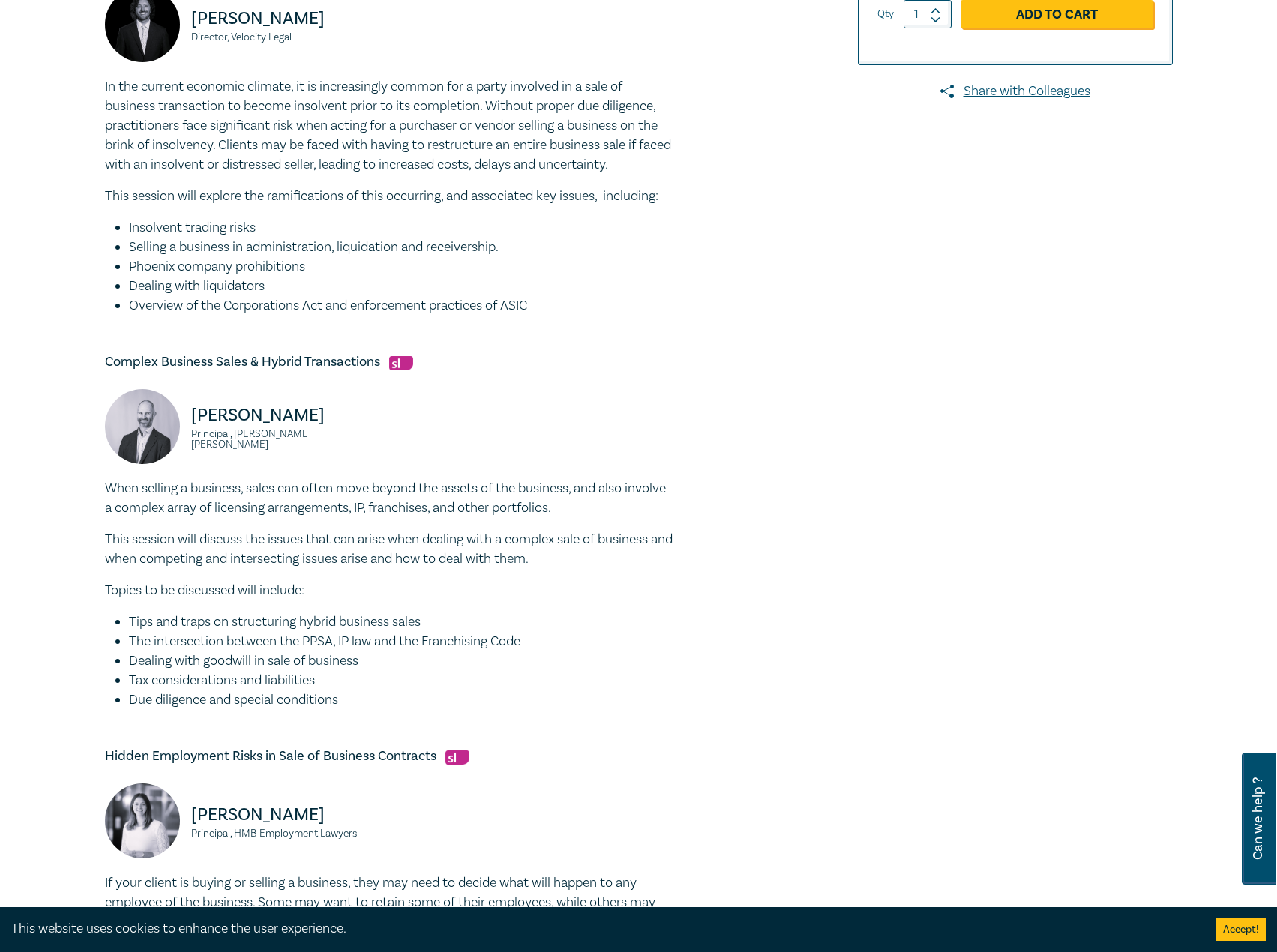
scroll to position [899, 0]
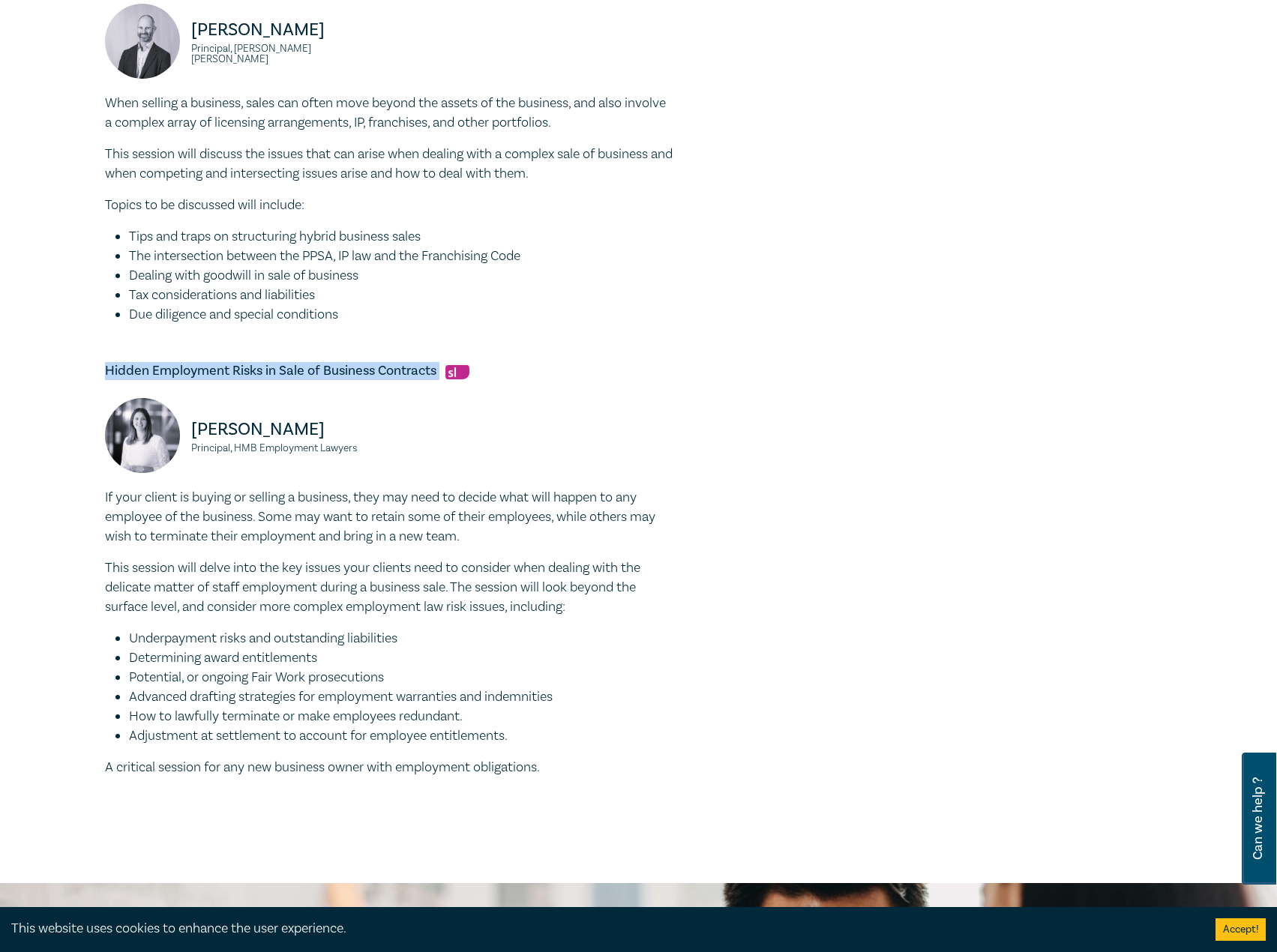
drag, startPoint x: 441, startPoint y: 373, endPoint x: 92, endPoint y: 359, distance: 349.3
click at [92, 359] on div "Sale of Business Intensive I25048 CPD Intensive (3 Point) CPD Points 3 Point s …" at bounding box center [638, 40] width 1277 height 1686
drag, startPoint x: 324, startPoint y: 430, endPoint x: 147, endPoint y: 436, distance: 177.1
click at [147, 436] on div "Joanna Bandara Principal, HMB Employment Lawyers" at bounding box center [243, 443] width 276 height 90
drag, startPoint x: 386, startPoint y: 458, endPoint x: 189, endPoint y: 447, distance: 197.3
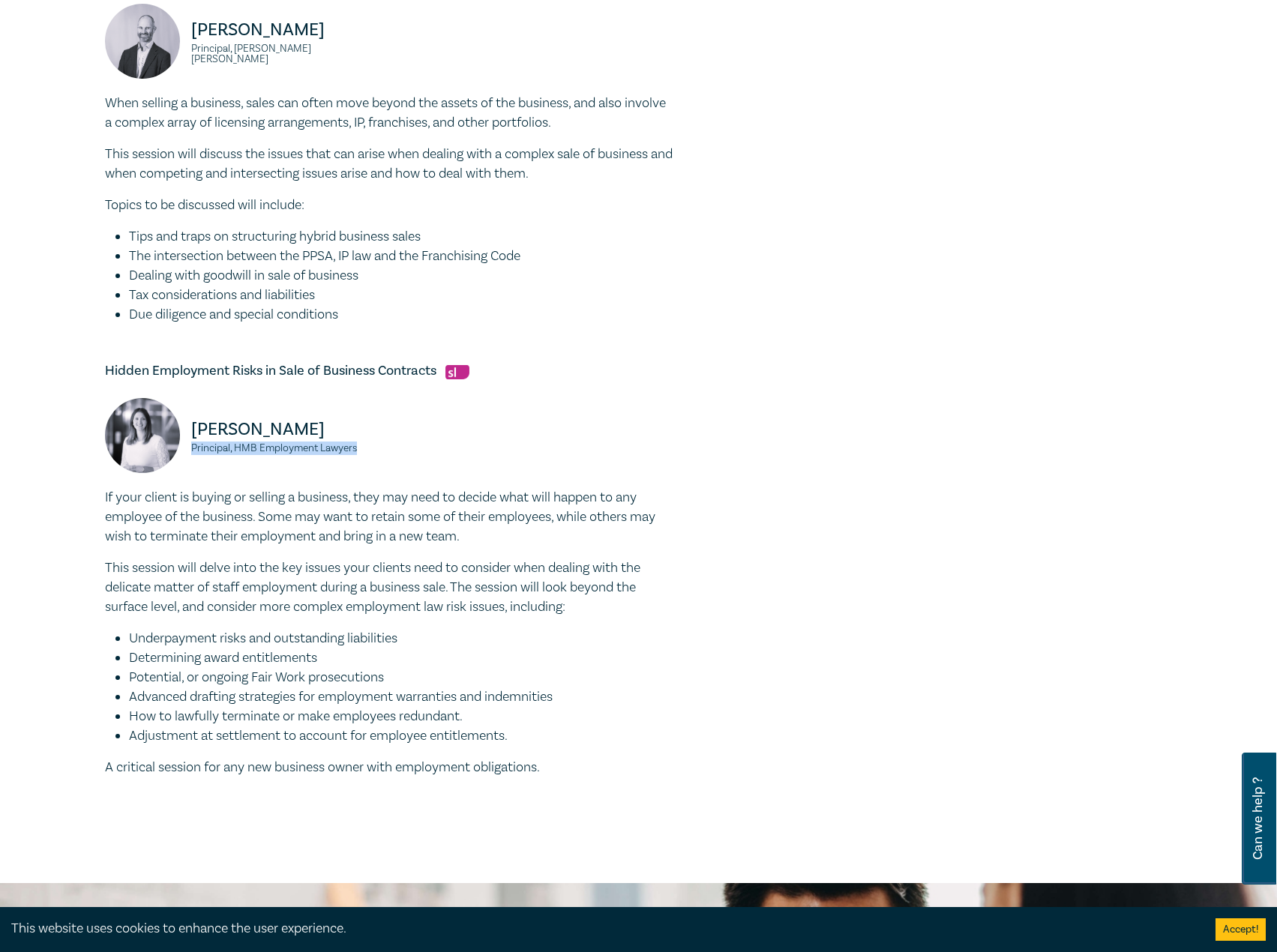
click at [189, 447] on div "Joanna Bandara Principal, HMB Employment Lawyers" at bounding box center [243, 443] width 294 height 90
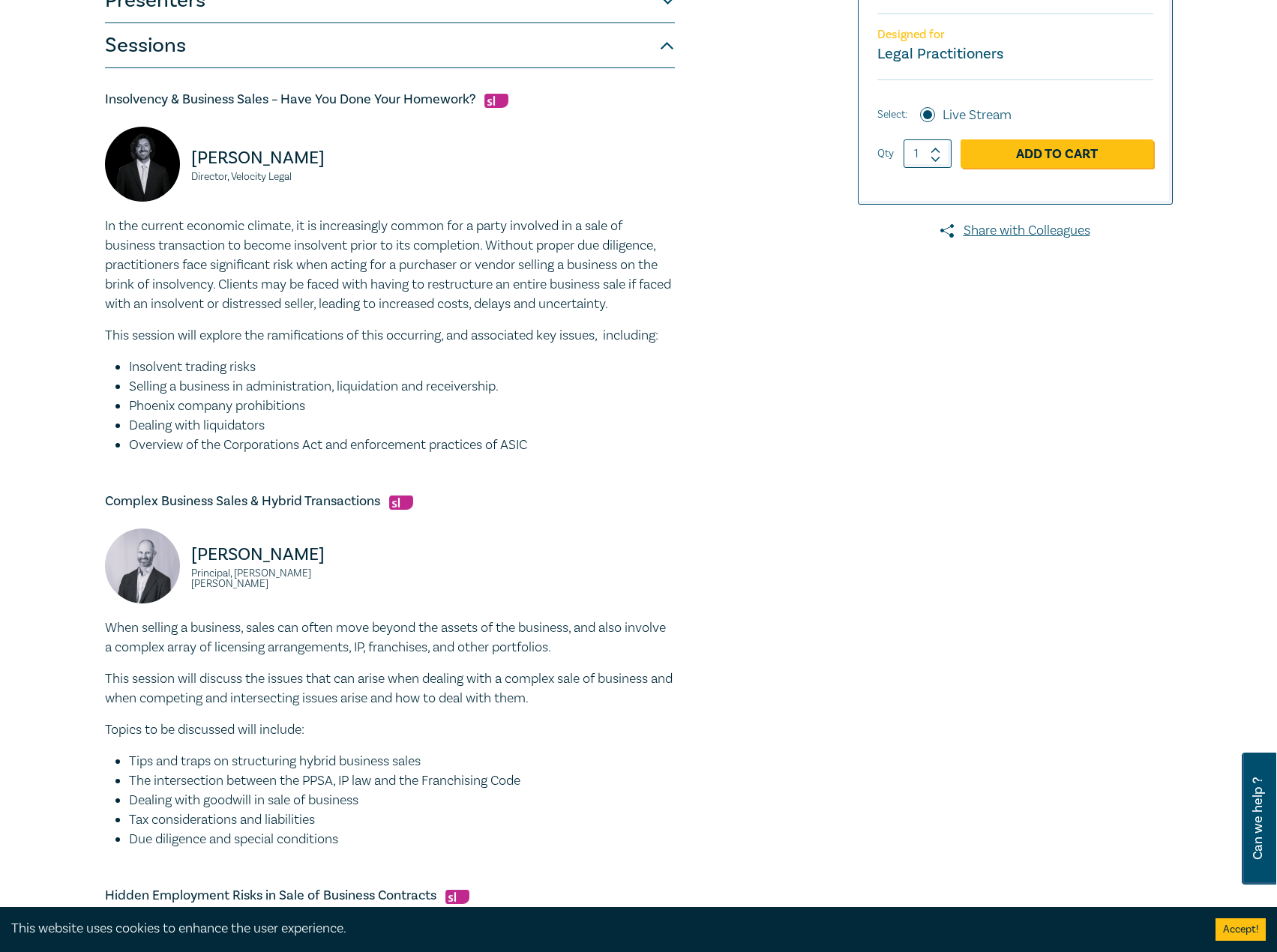
scroll to position [0, 0]
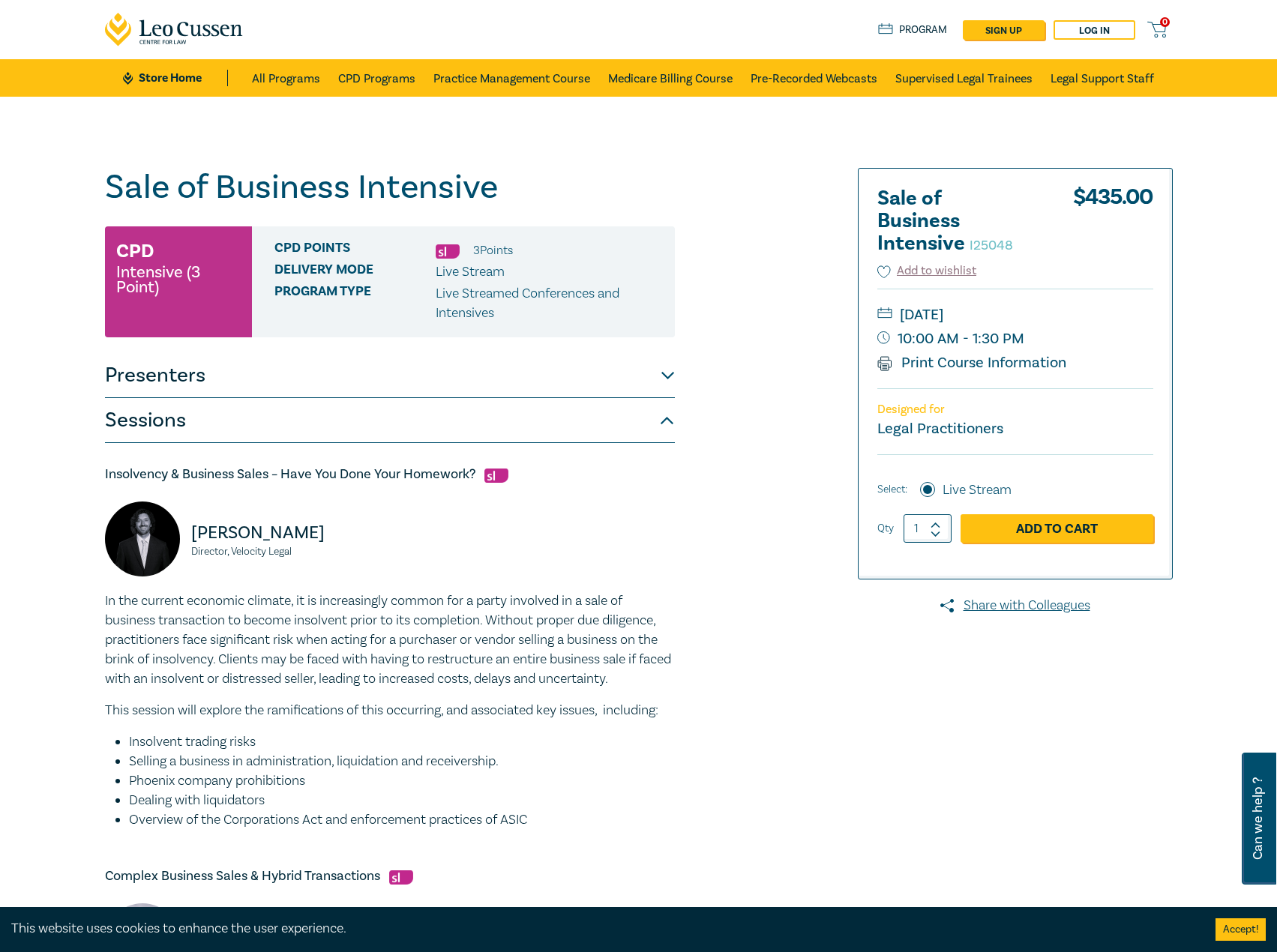
click at [381, 367] on button "Presenters" at bounding box center [389, 376] width 570 height 45
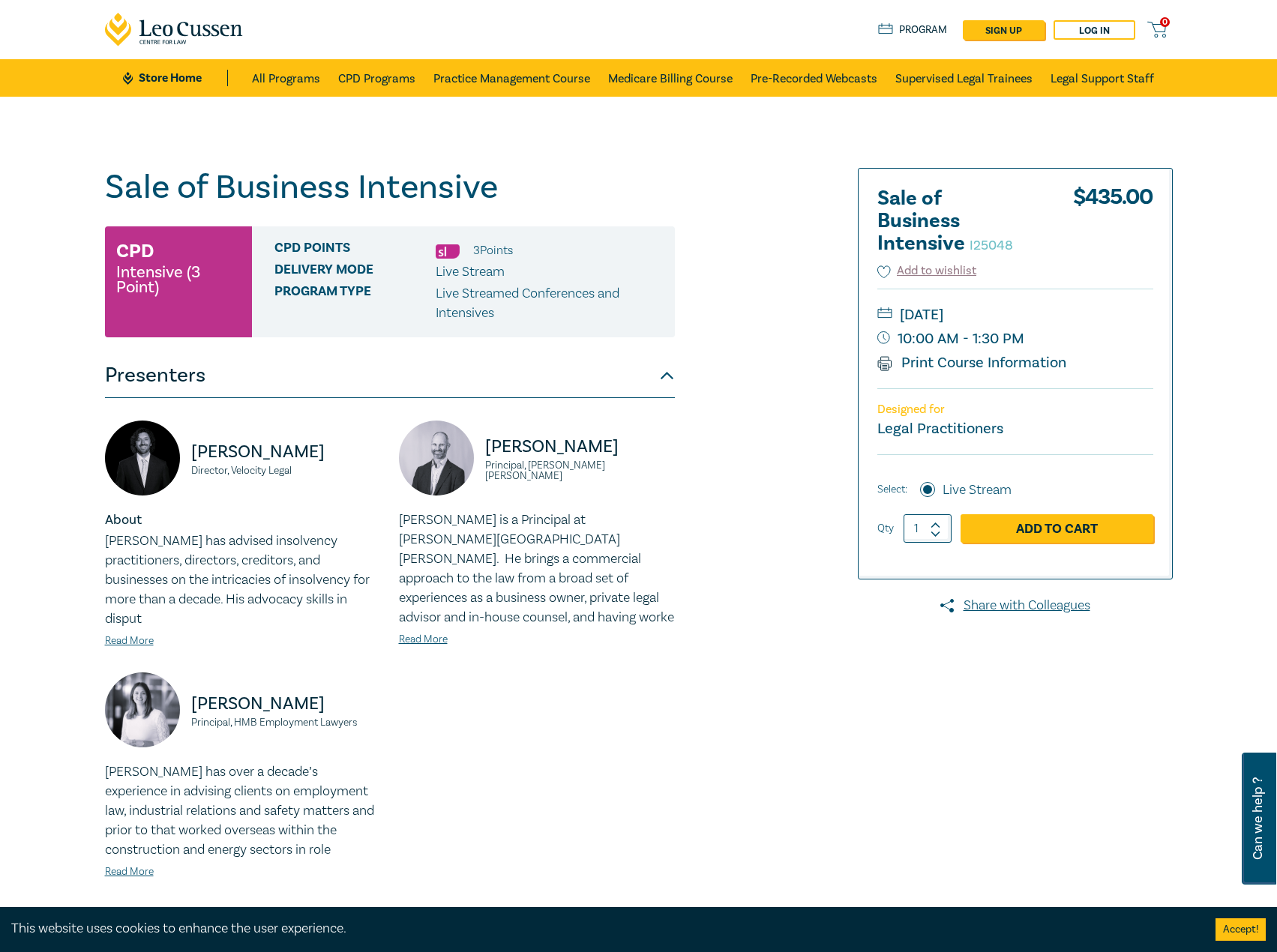
scroll to position [225, 0]
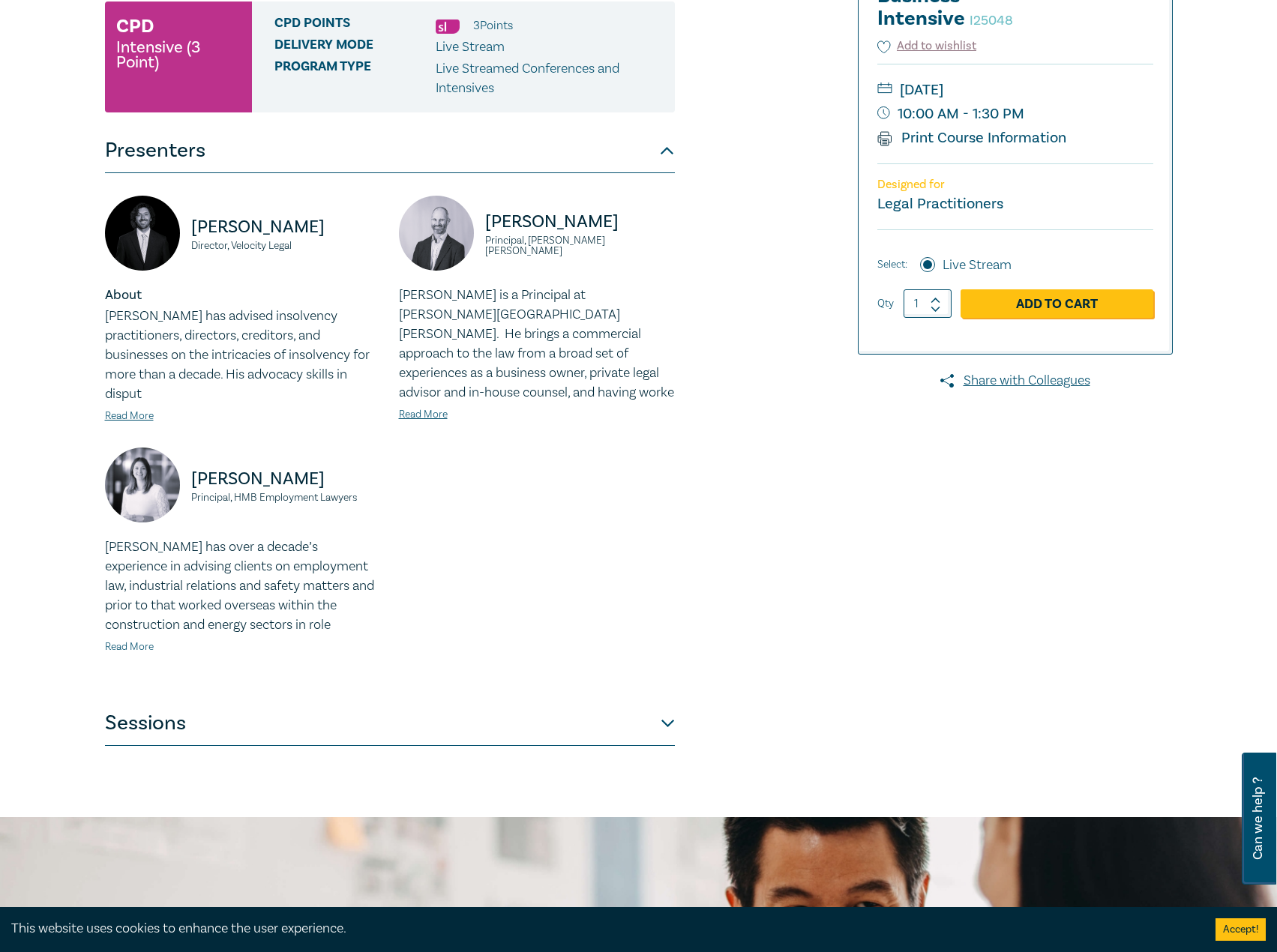
click at [147, 640] on link "Read More" at bounding box center [129, 646] width 48 height 13
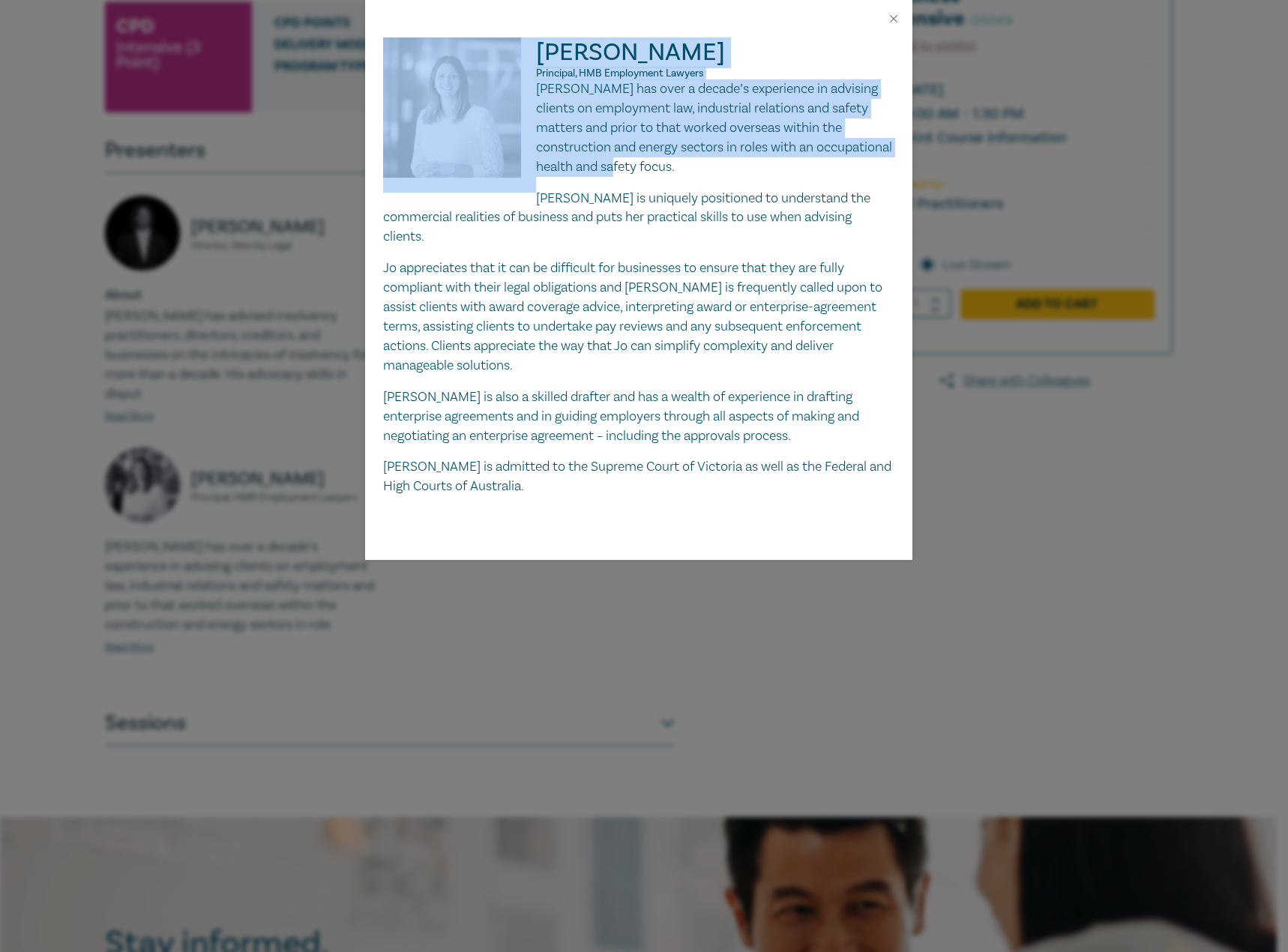
drag, startPoint x: 629, startPoint y: 169, endPoint x: 535, endPoint y: 92, distance: 121.5
click at [535, 92] on div "Joanna Bandara Principal, HMB Employment Lawyers Jo has over a decade’s experie…" at bounding box center [638, 267] width 511 height 459
drag, startPoint x: 587, startPoint y: 104, endPoint x: 546, endPoint y: 98, distance: 41.4
click at [546, 98] on p "Jo has over a decade’s experience in advising clients on employment law, indust…" at bounding box center [638, 128] width 511 height 98
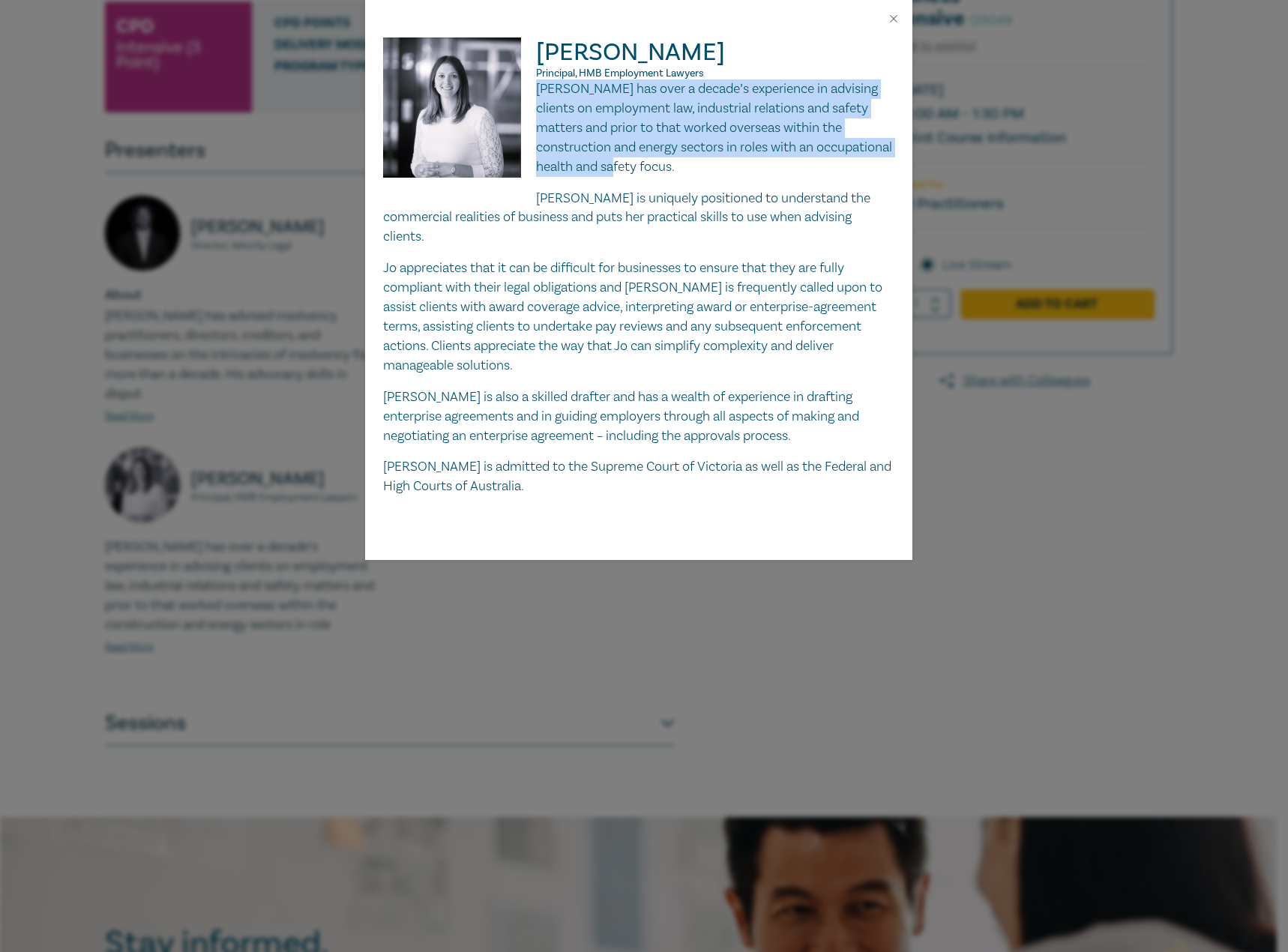
drag, startPoint x: 620, startPoint y: 170, endPoint x: 539, endPoint y: 88, distance: 115.3
click at [539, 88] on p "Jo has over a decade’s experience in advising clients on employment law, indust…" at bounding box center [638, 128] width 511 height 98
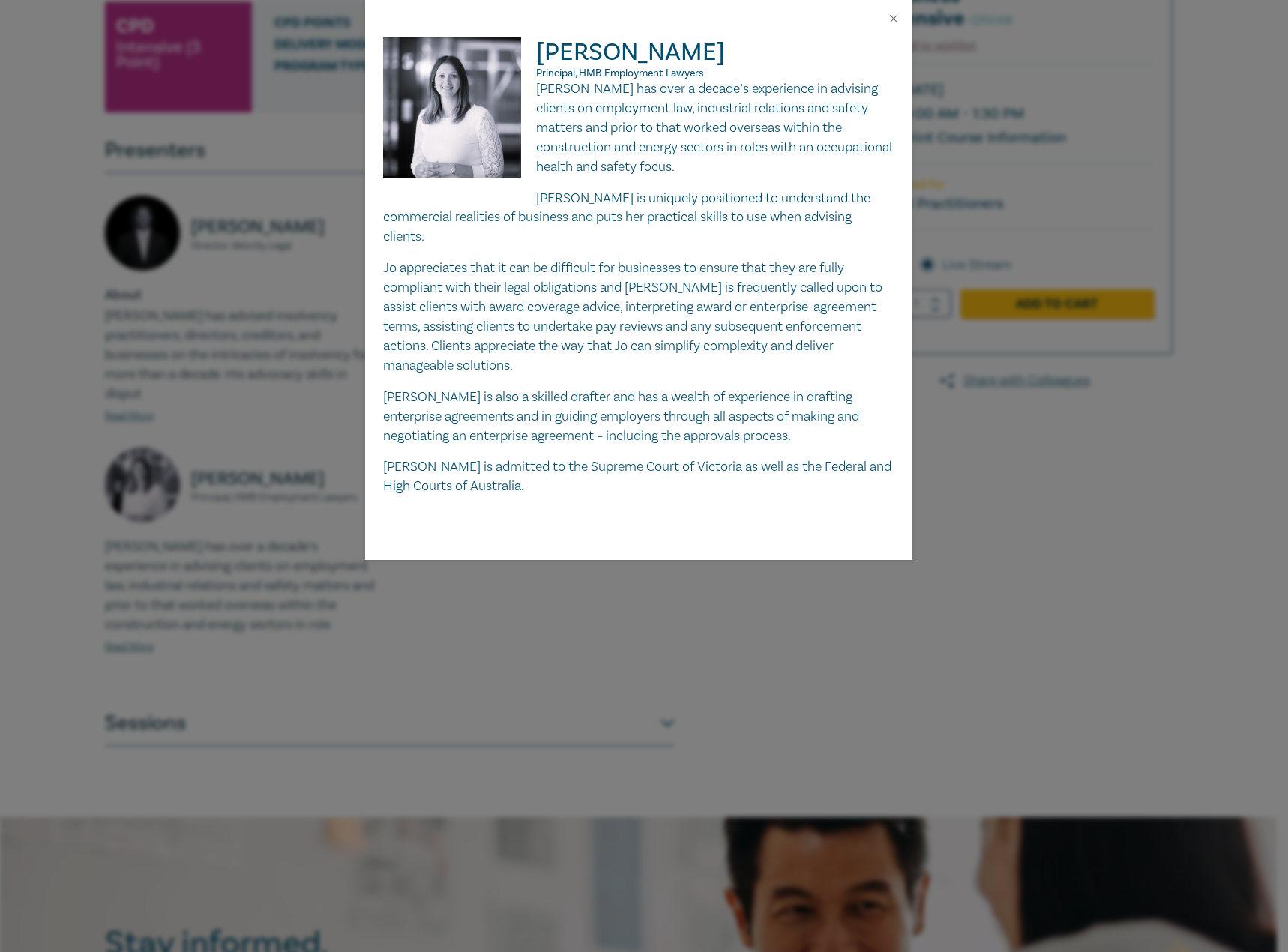
click at [900, 21] on div at bounding box center [639, 19] width 548 height 38
click at [894, 21] on button "Close" at bounding box center [893, 18] width 13 height 13
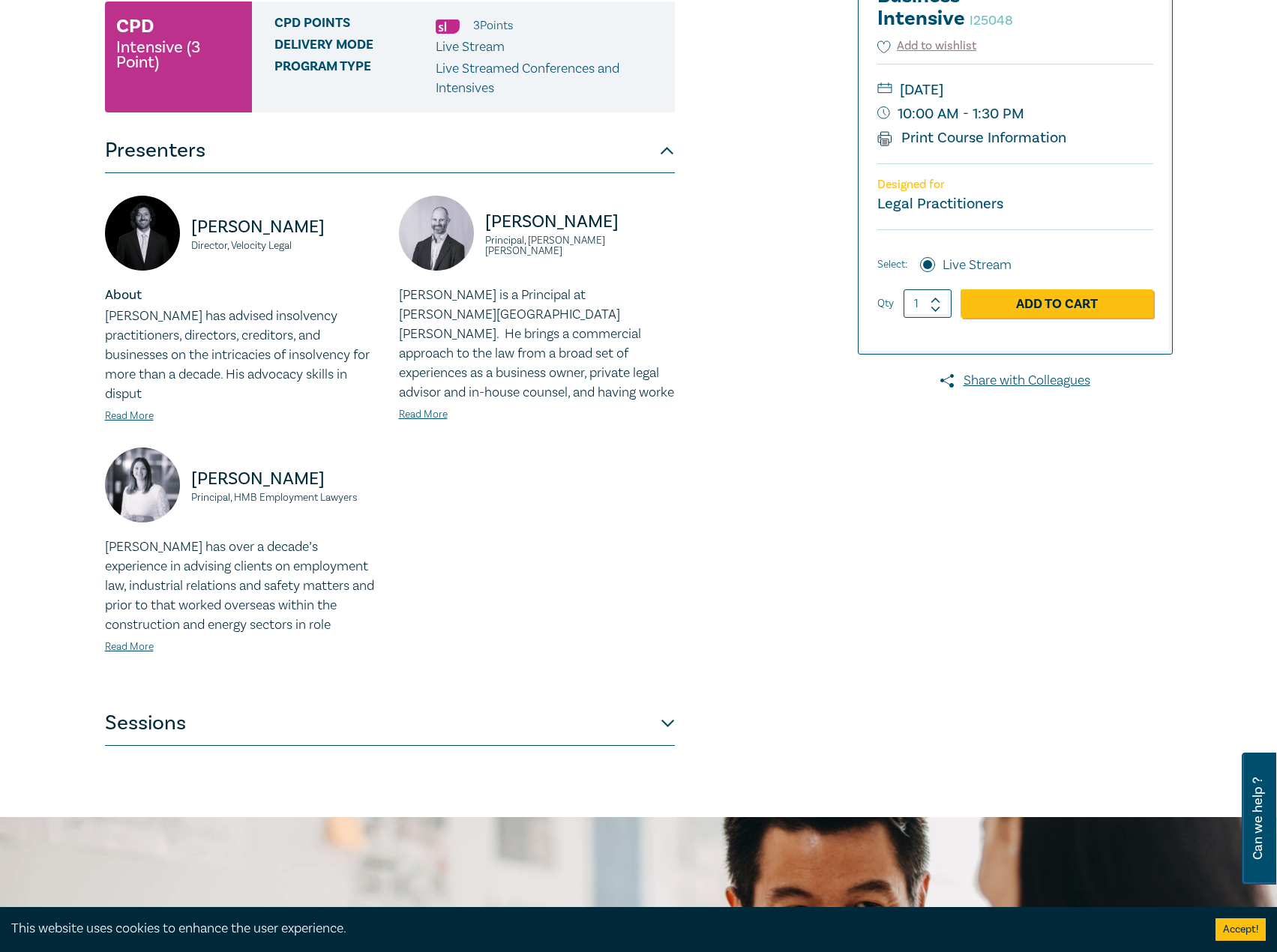
scroll to position [0, 0]
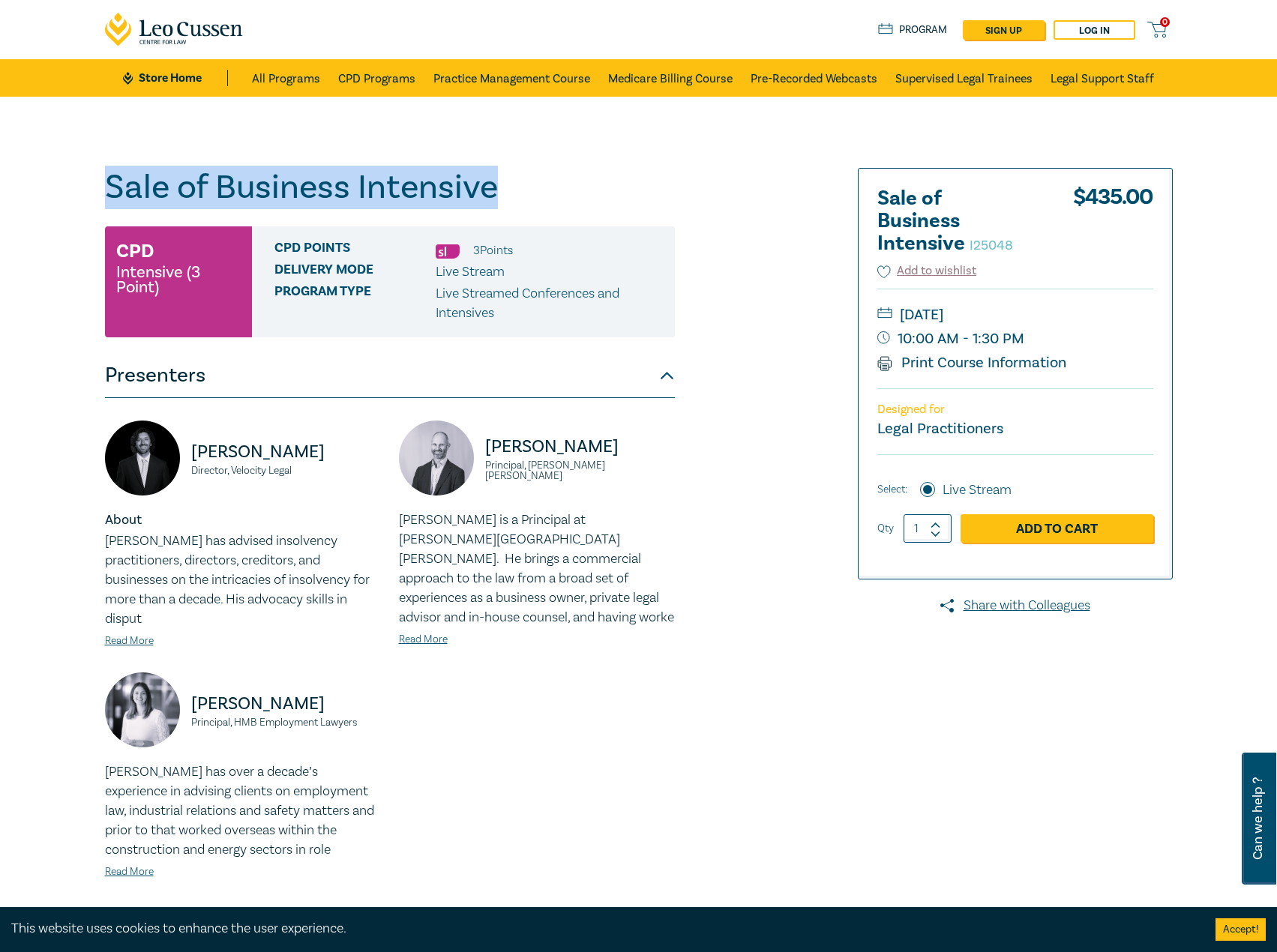
drag, startPoint x: 559, startPoint y: 198, endPoint x: 266, endPoint y: 217, distance: 293.6
click at [44, 204] on div "Sale of Business Intensive I25048 CPD Intensive (3 Point) CPD Points 3 Point s …" at bounding box center [638, 569] width 1277 height 945
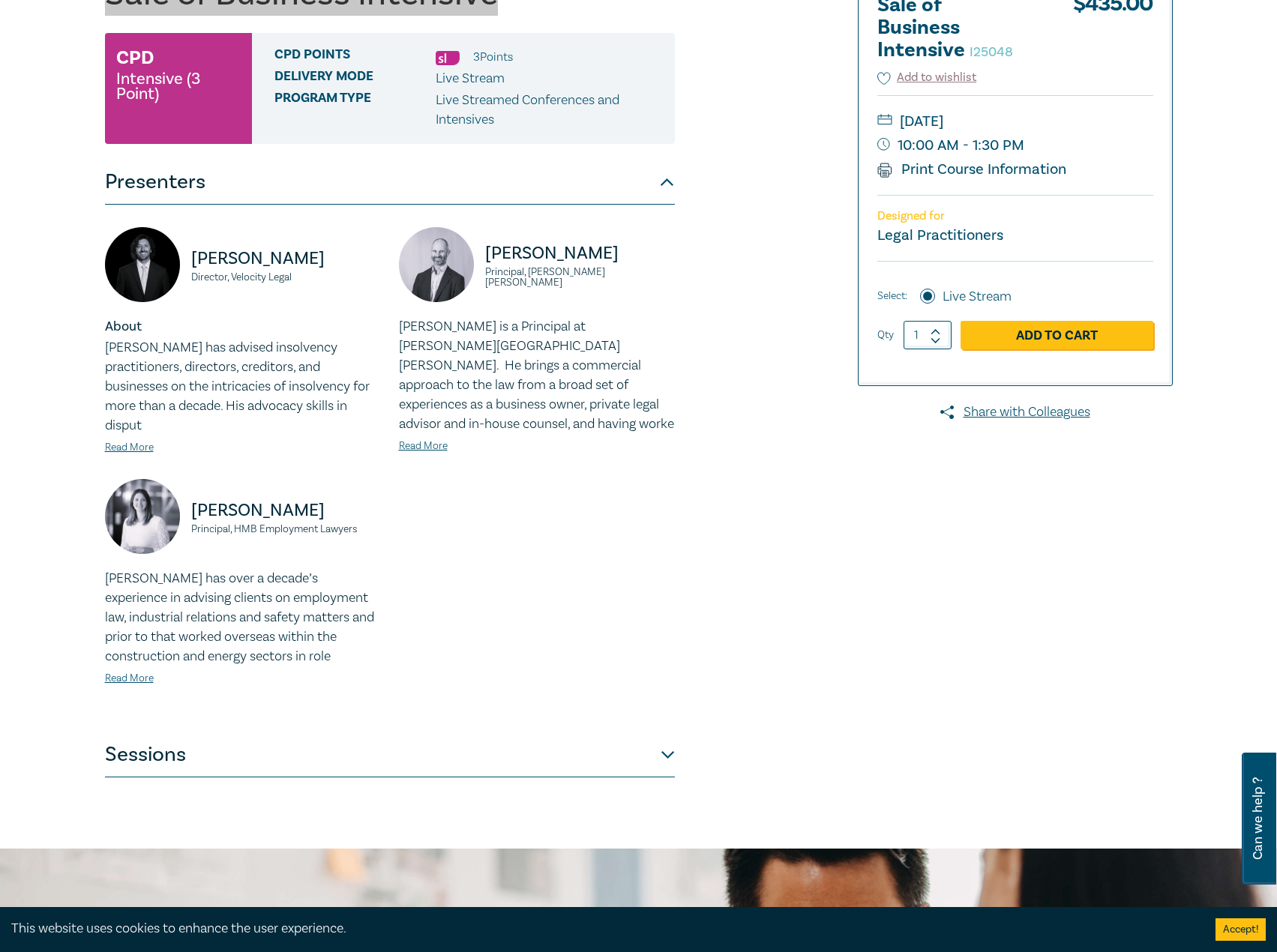
scroll to position [375, 0]
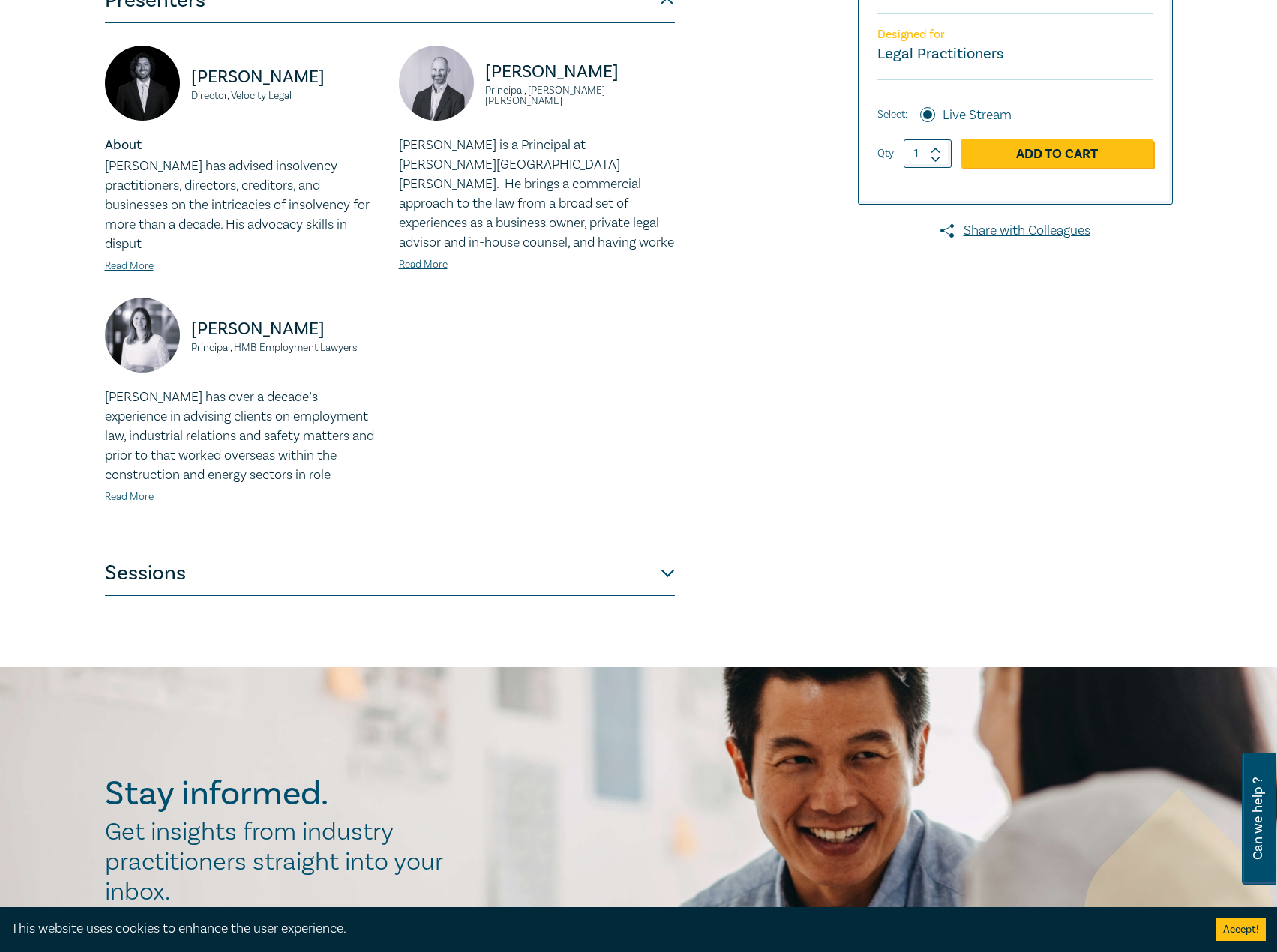
click at [479, 563] on button "Sessions" at bounding box center [389, 574] width 570 height 45
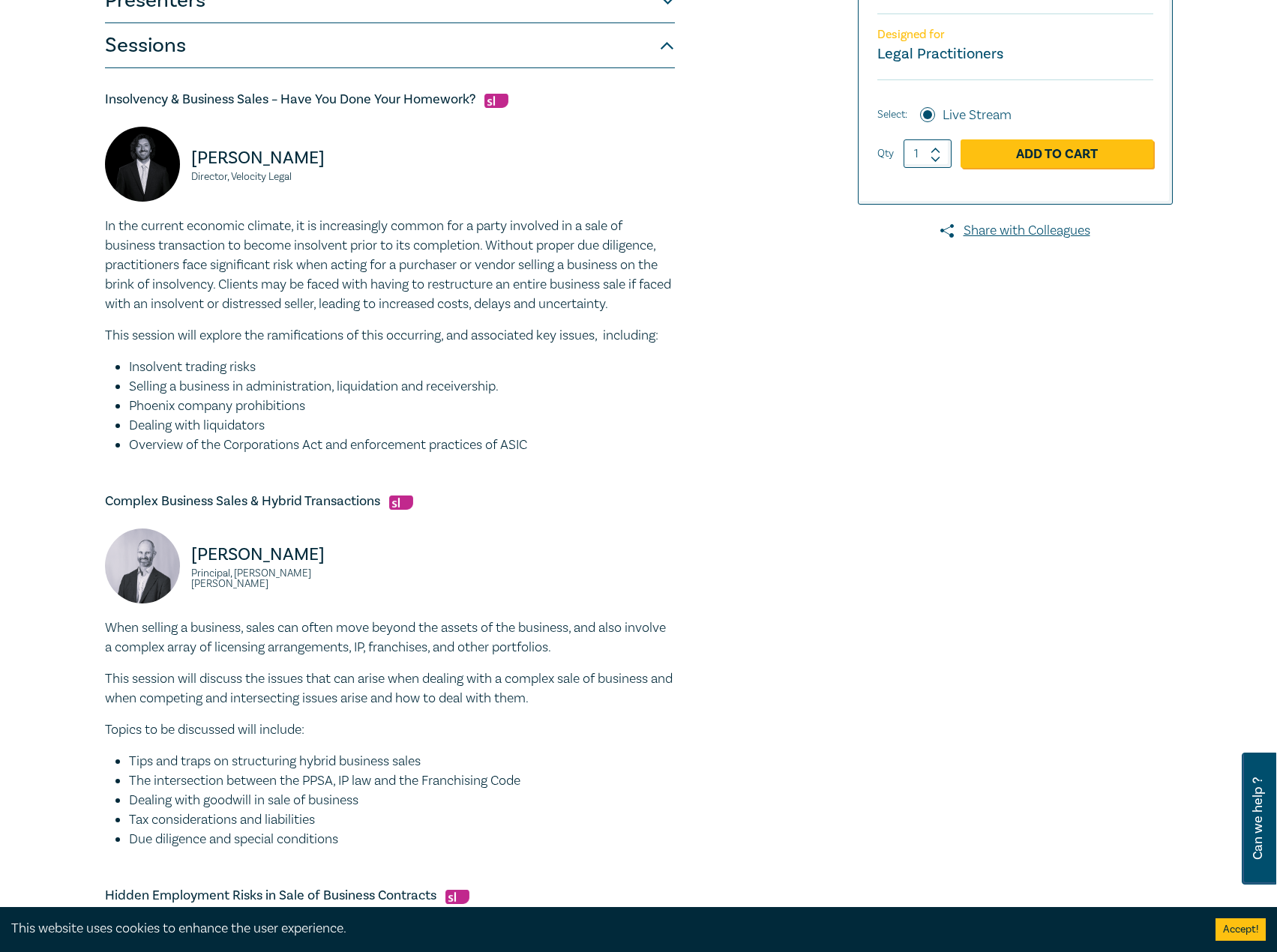
scroll to position [0, 0]
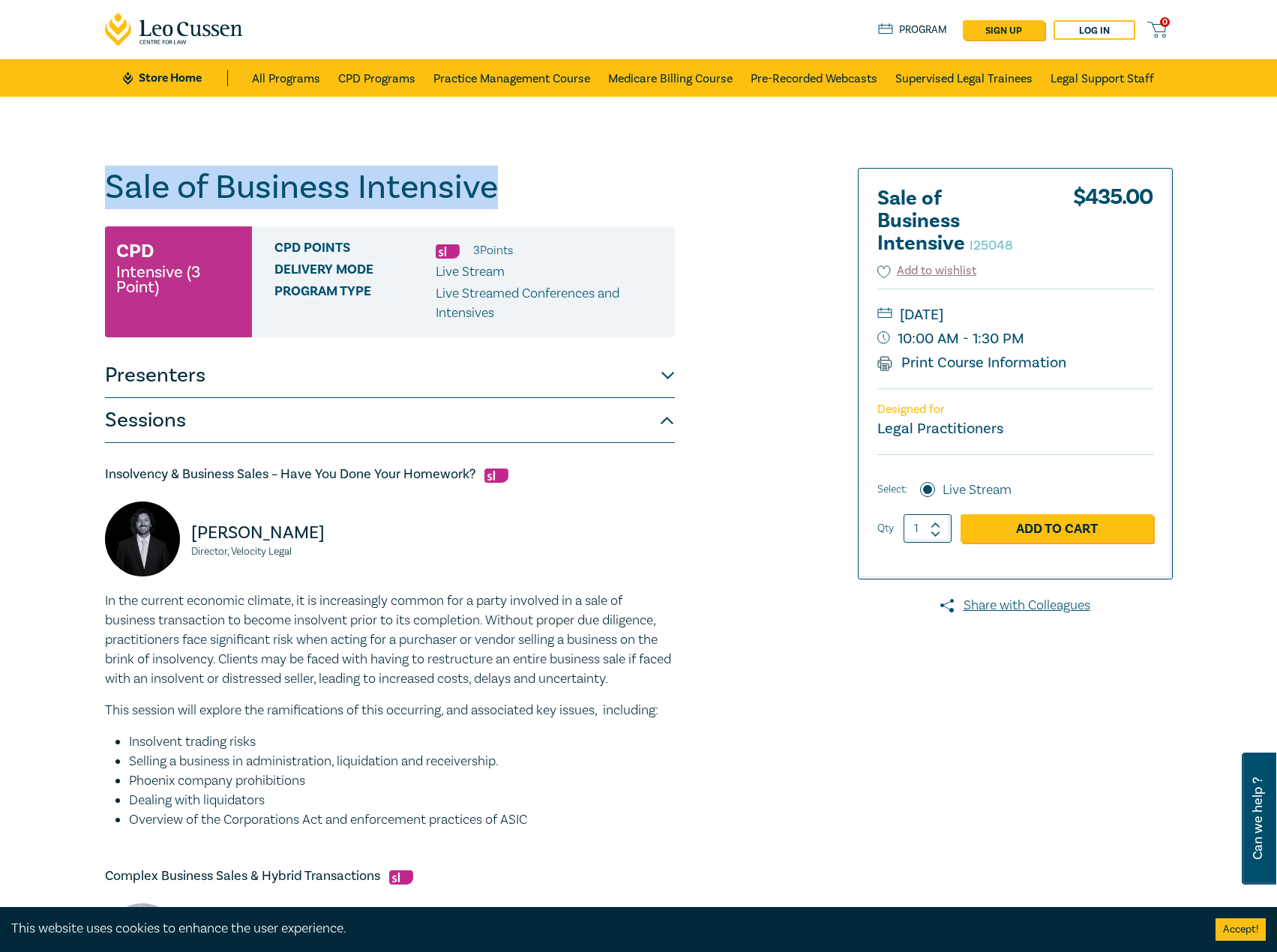
click at [155, 85] on link "Store Home" at bounding box center [175, 78] width 104 height 16
